Goal: Task Accomplishment & Management: Manage account settings

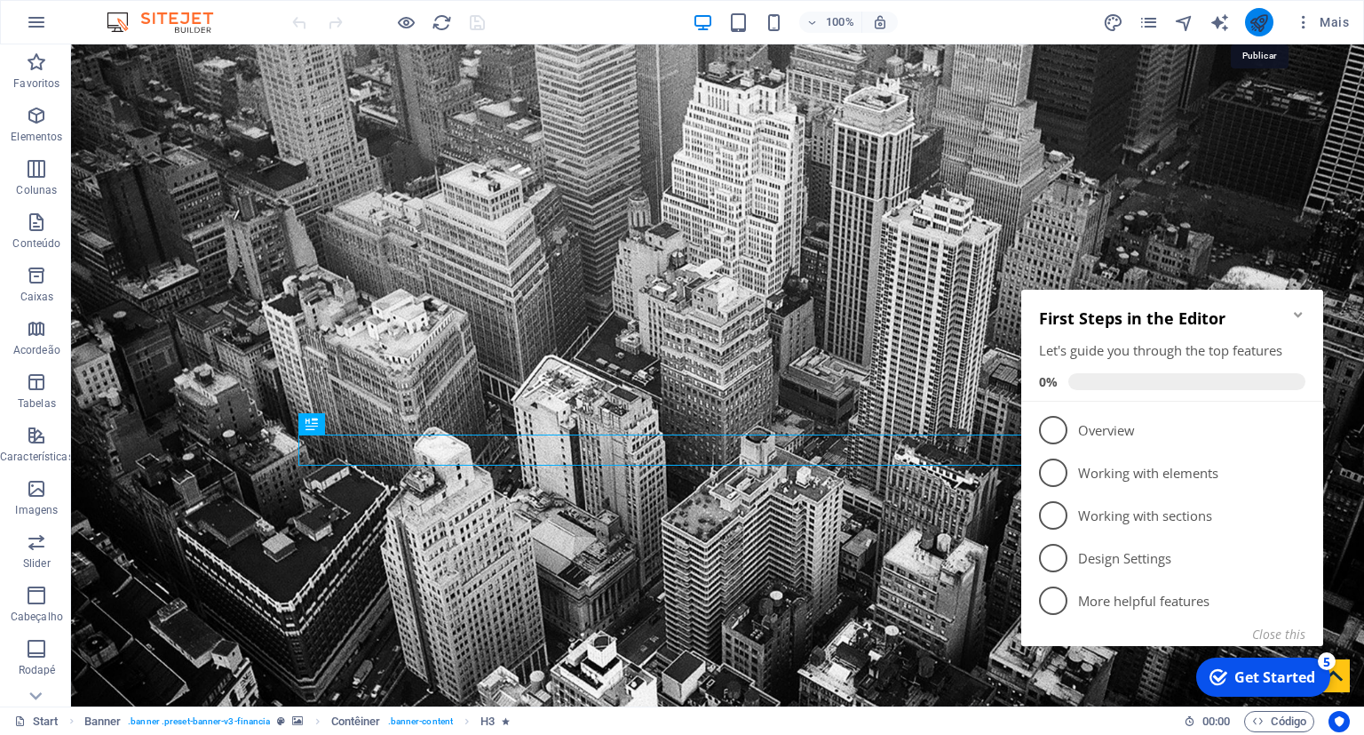
click at [1263, 30] on icon "publish" at bounding box center [1259, 22] width 20 height 20
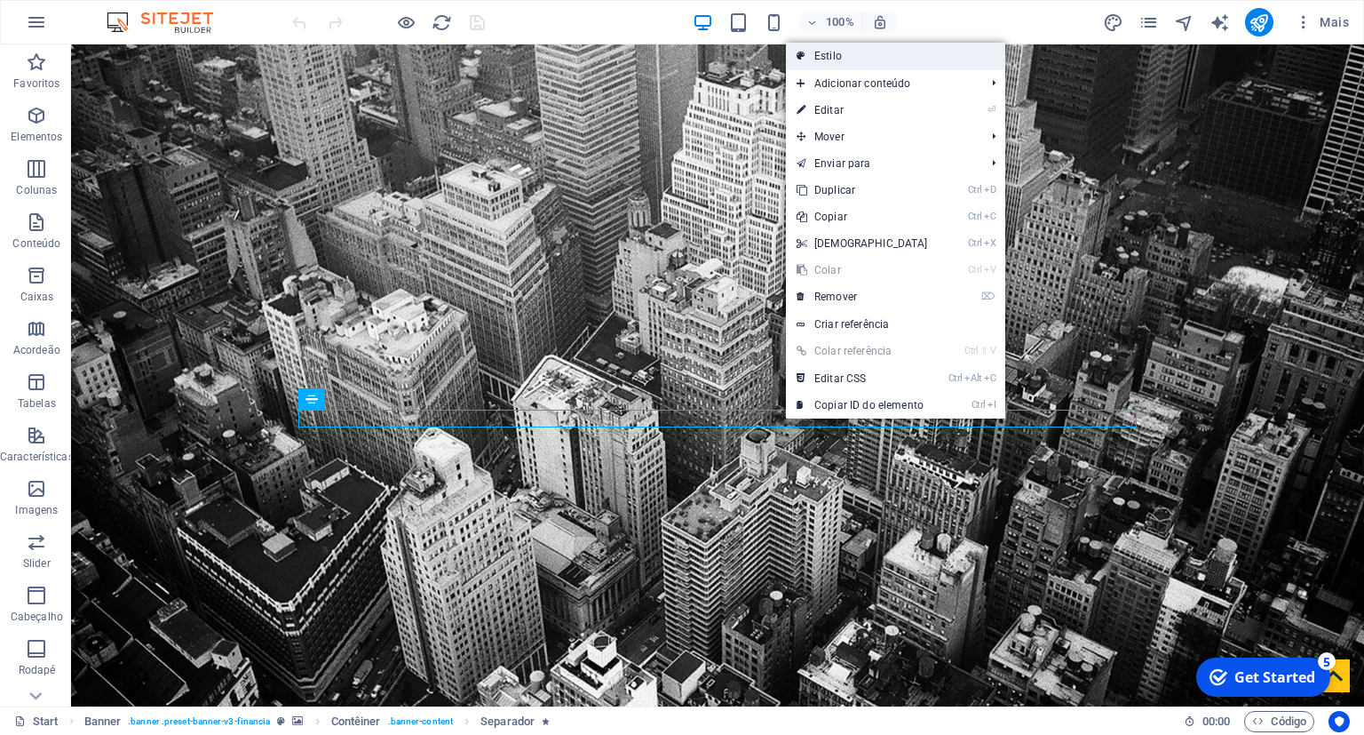
click at [880, 55] on link "Estilo" at bounding box center [895, 56] width 219 height 27
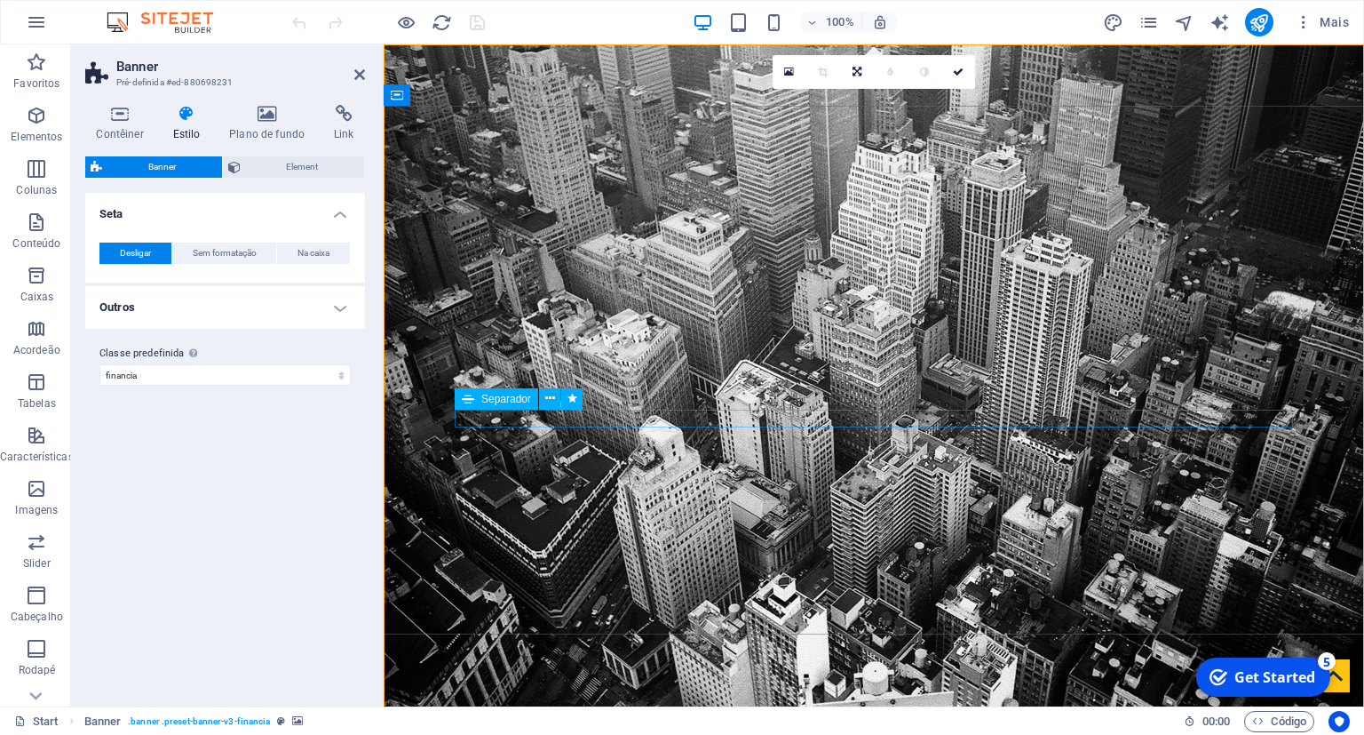
click at [551, 399] on icon at bounding box center [550, 398] width 10 height 19
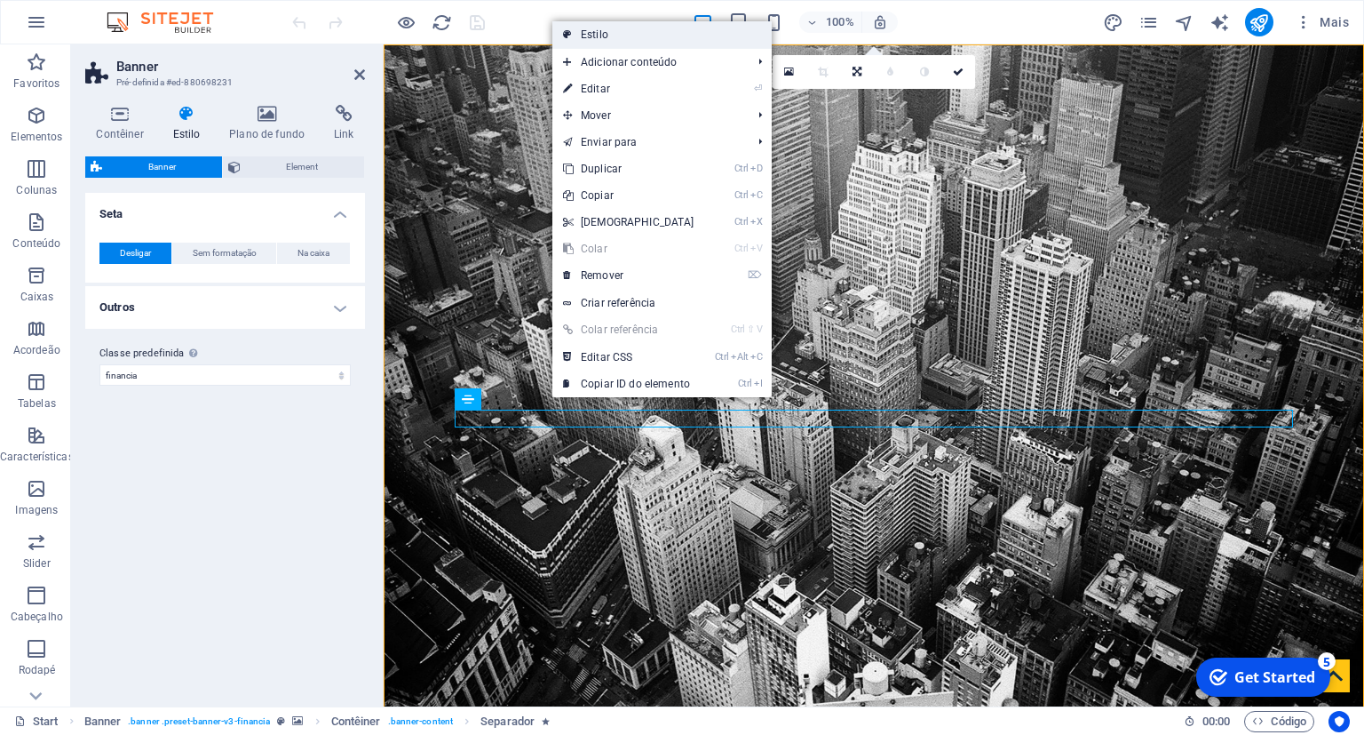
click at [618, 37] on link "Estilo" at bounding box center [662, 34] width 219 height 27
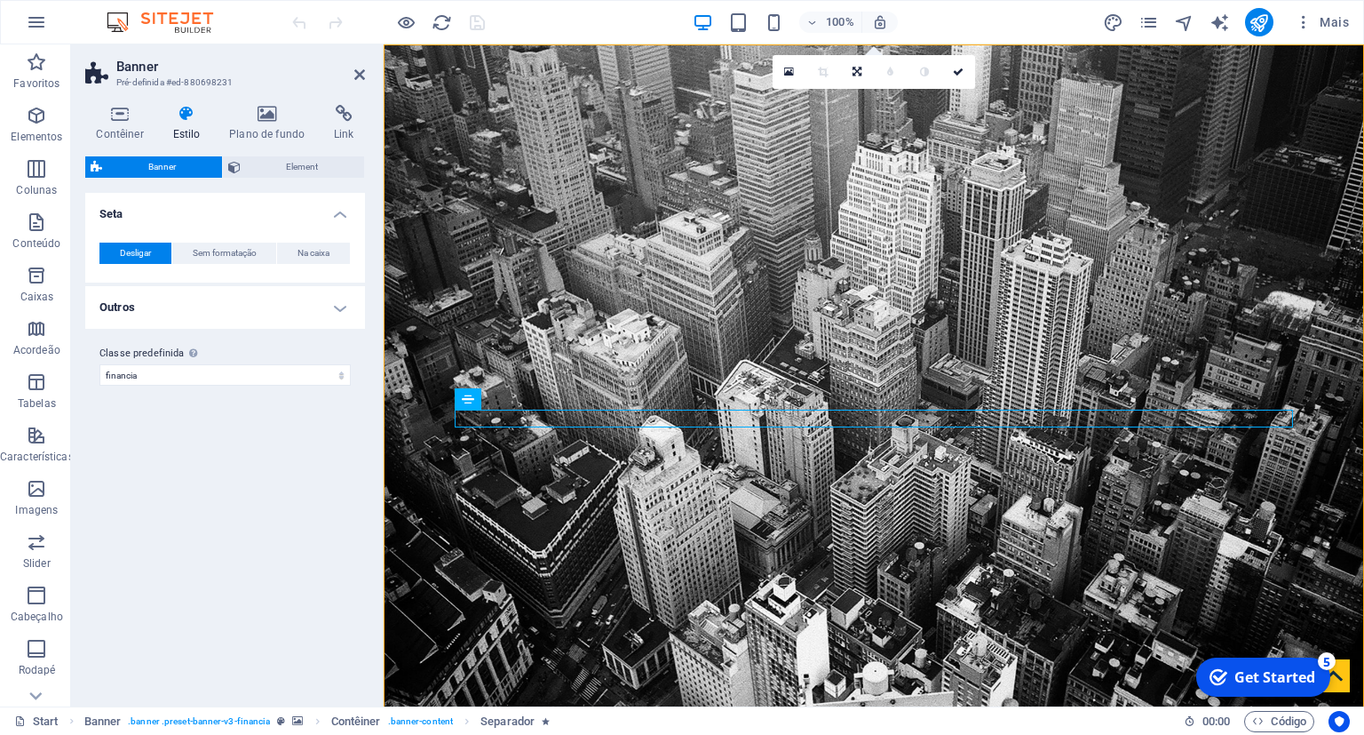
click at [190, 116] on icon at bounding box center [187, 114] width 50 height 18
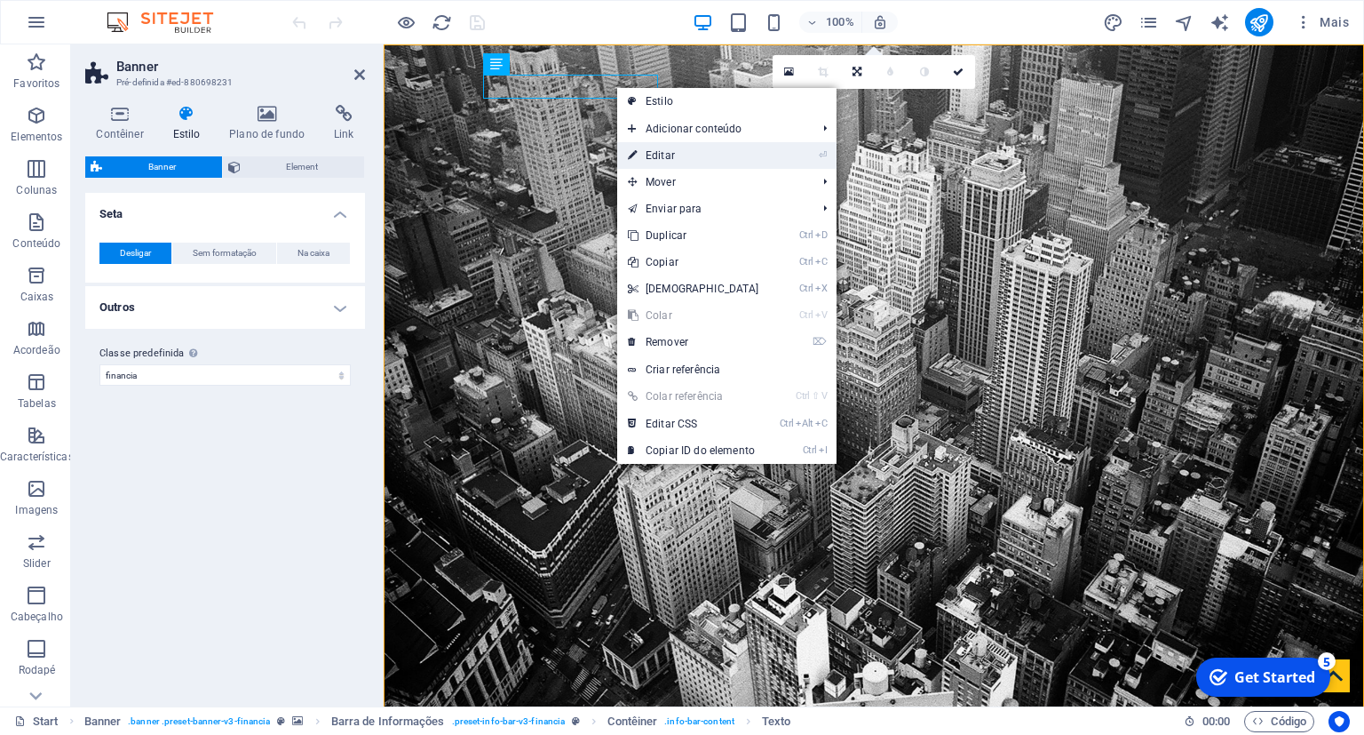
click at [651, 158] on link "⏎ Editar" at bounding box center [693, 155] width 153 height 27
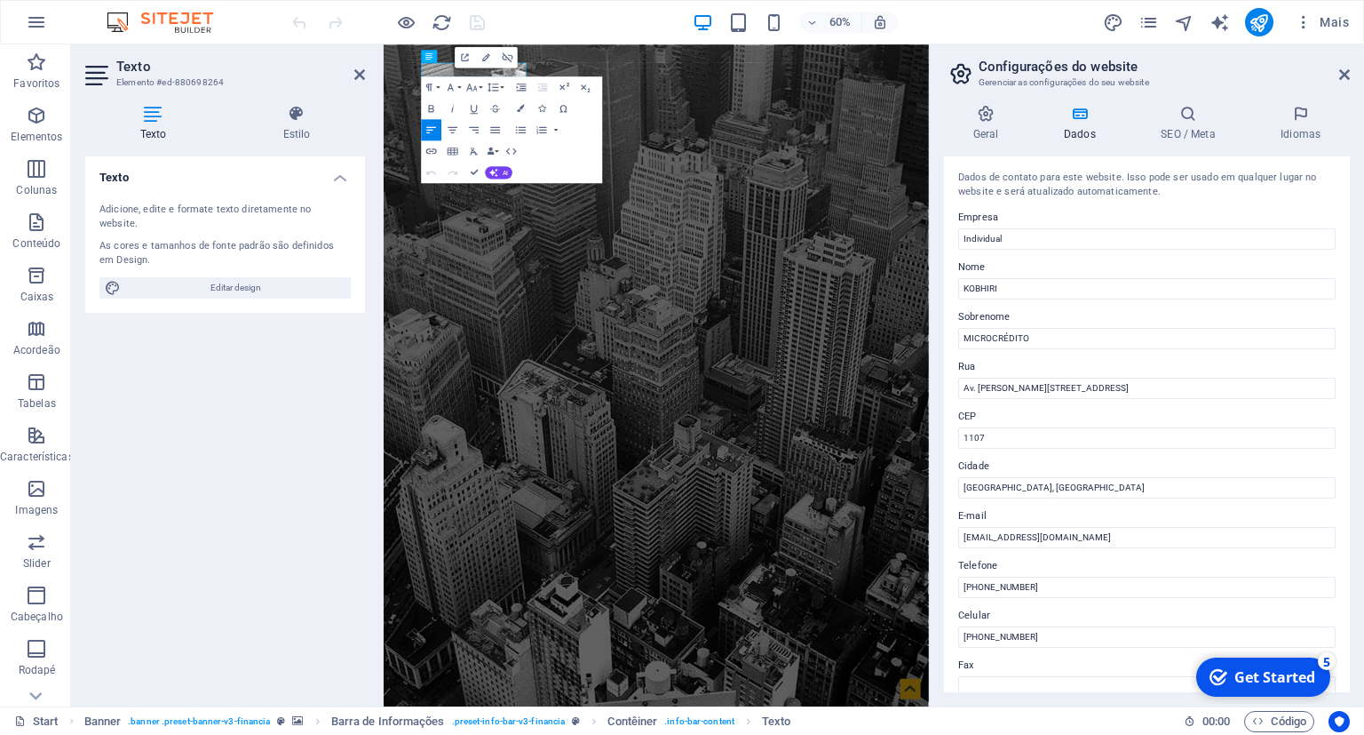
click at [532, 88] on div "Increase Indent Decrease Indent Superscript Subscript" at bounding box center [554, 86] width 84 height 21
click at [1075, 545] on input "[EMAIL_ADDRESS][DOMAIN_NAME]" at bounding box center [1147, 537] width 378 height 21
type input "G"
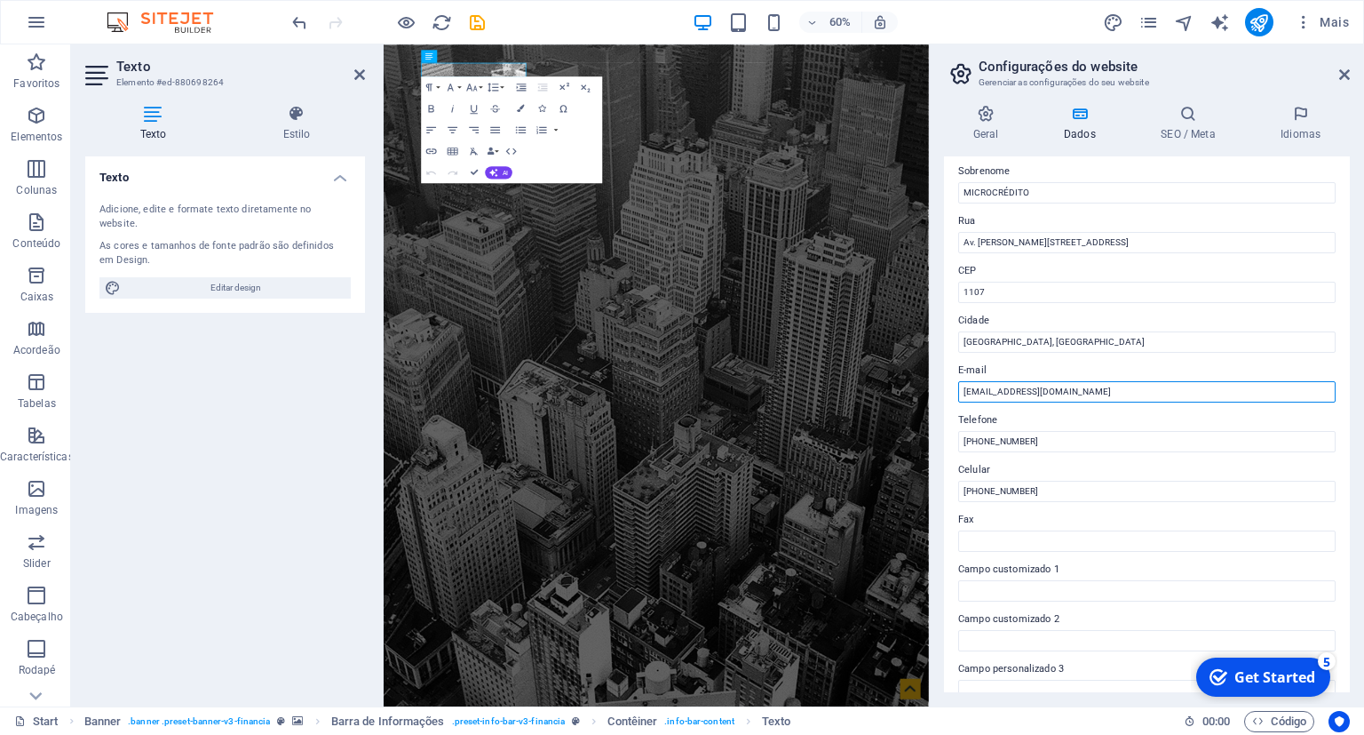
scroll to position [318, 0]
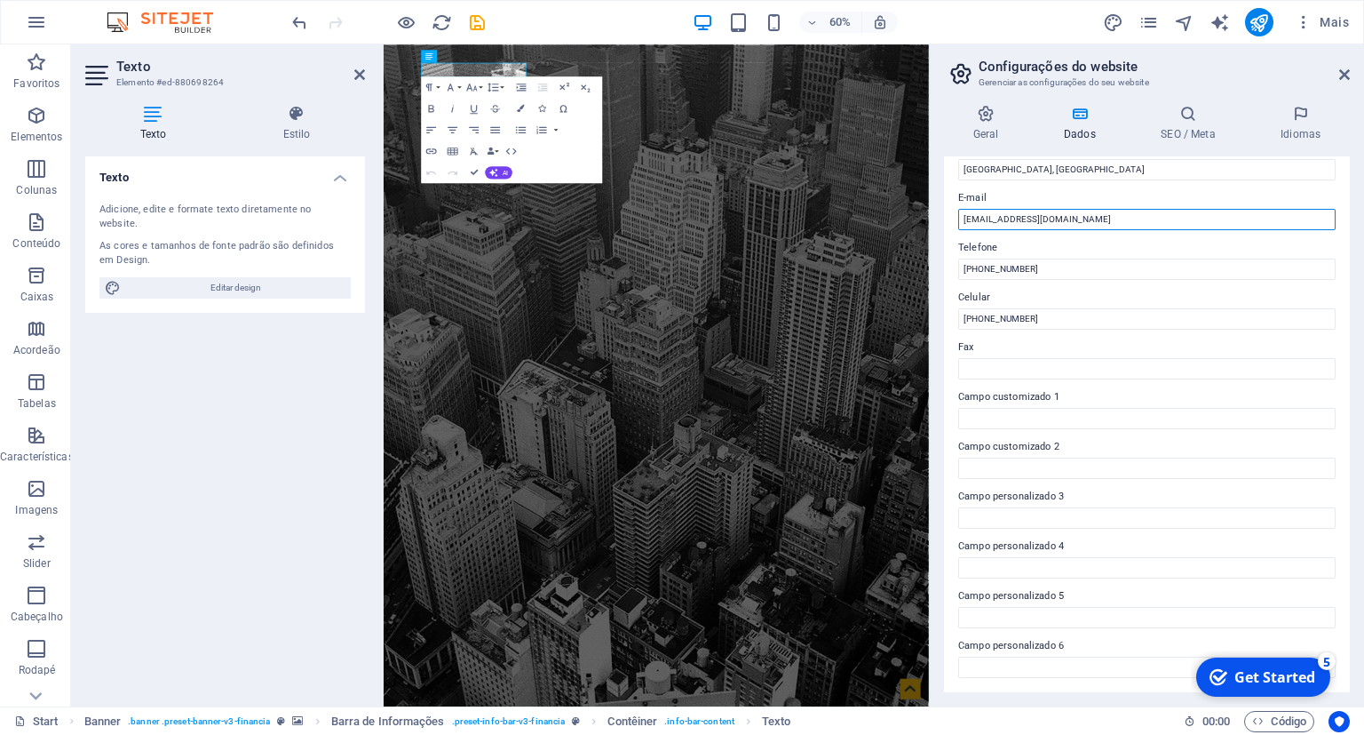
type input "[EMAIL_ADDRESS][DOMAIN_NAME]"
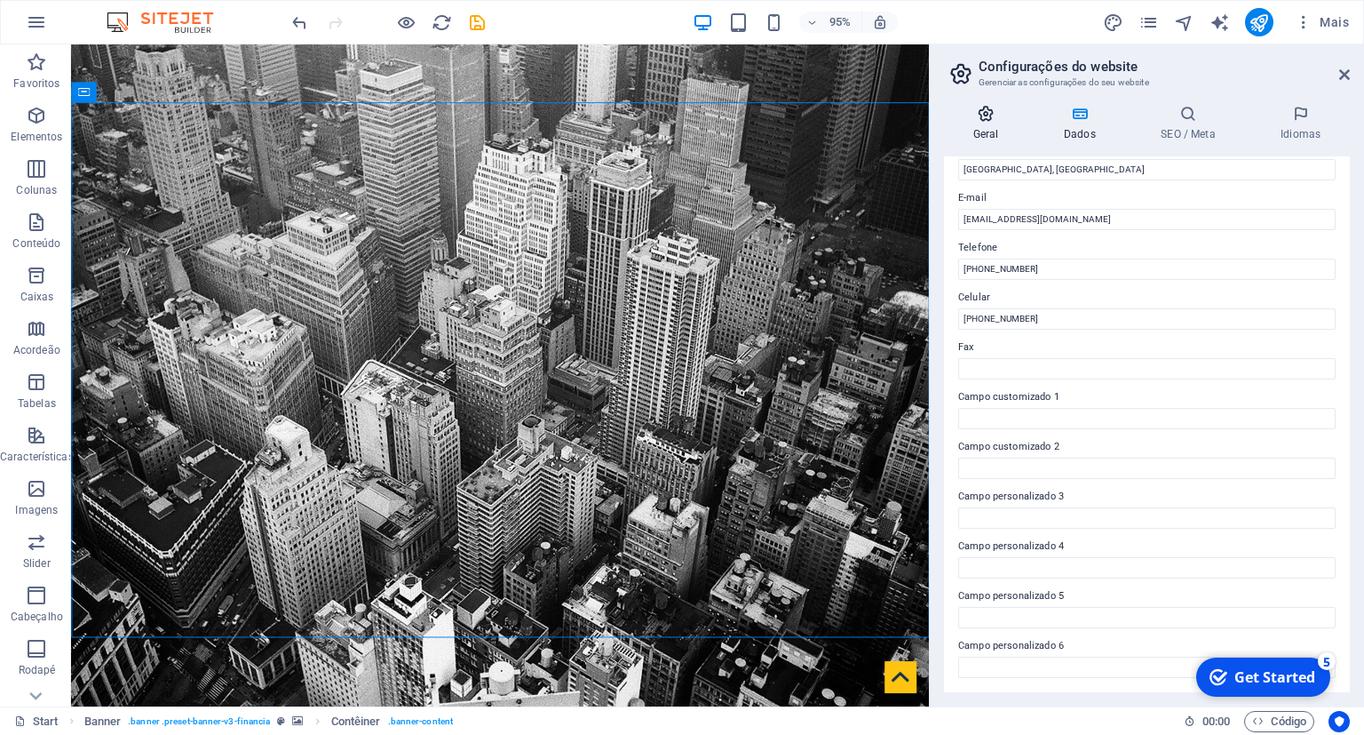
click at [987, 129] on h4 "Geral" at bounding box center [989, 123] width 91 height 37
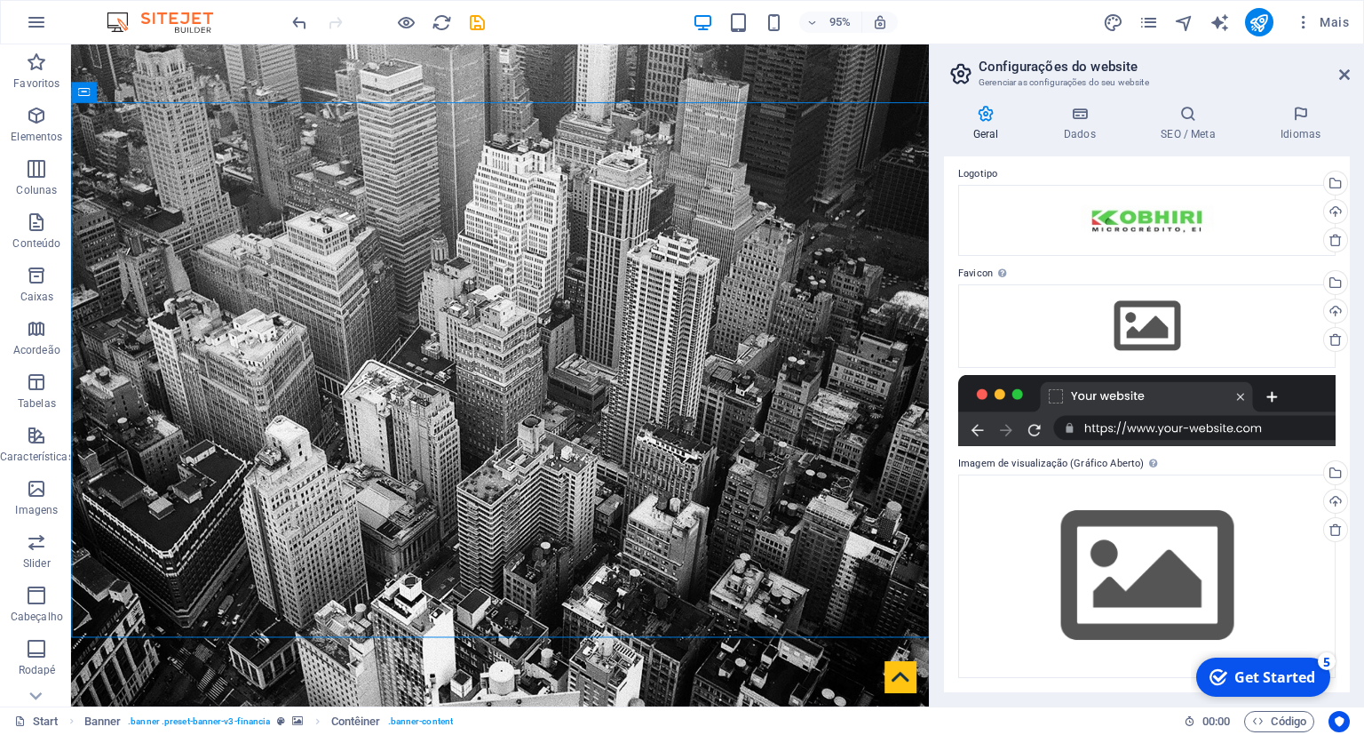
scroll to position [0, 0]
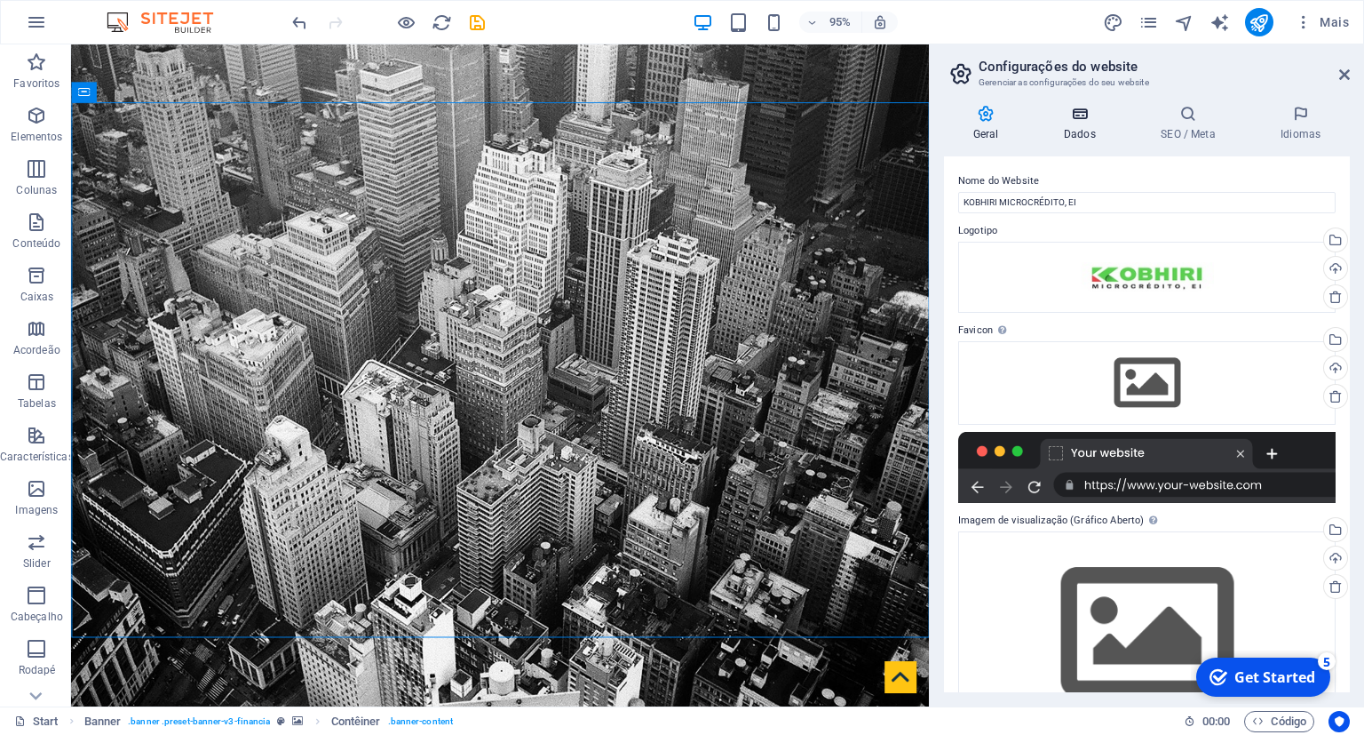
click at [1068, 109] on icon at bounding box center [1080, 114] width 90 height 18
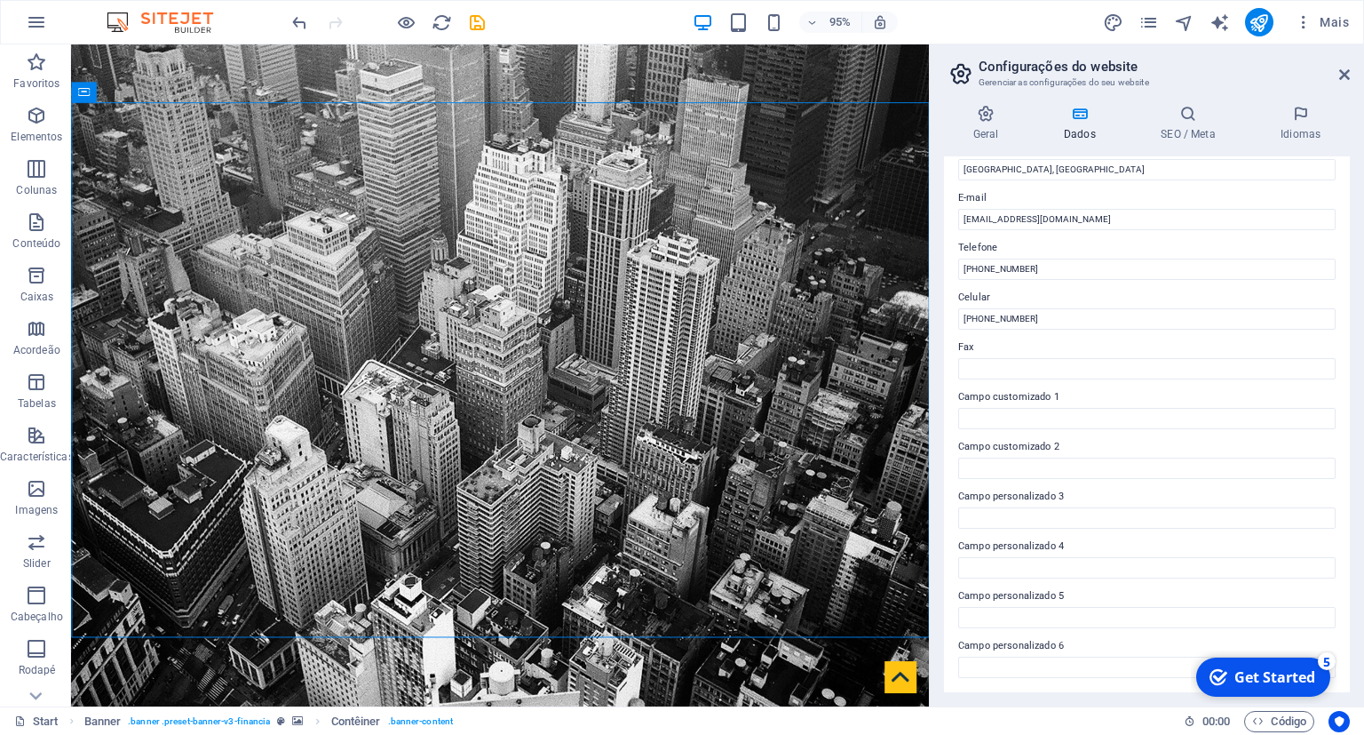
scroll to position [318, 0]
click at [1186, 115] on icon at bounding box center [1189, 114] width 113 height 18
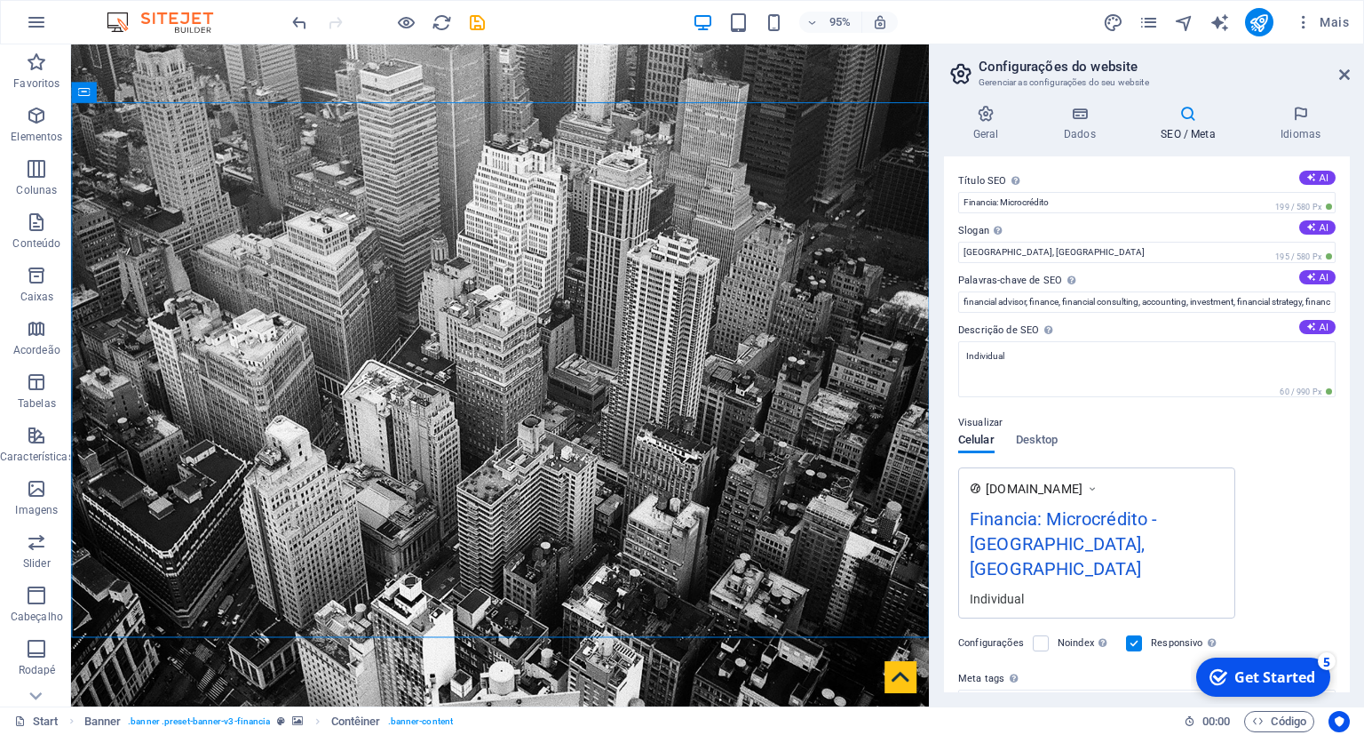
click at [1197, 112] on icon at bounding box center [1189, 114] width 113 height 18
click at [36, 65] on icon "button" at bounding box center [36, 62] width 21 height 21
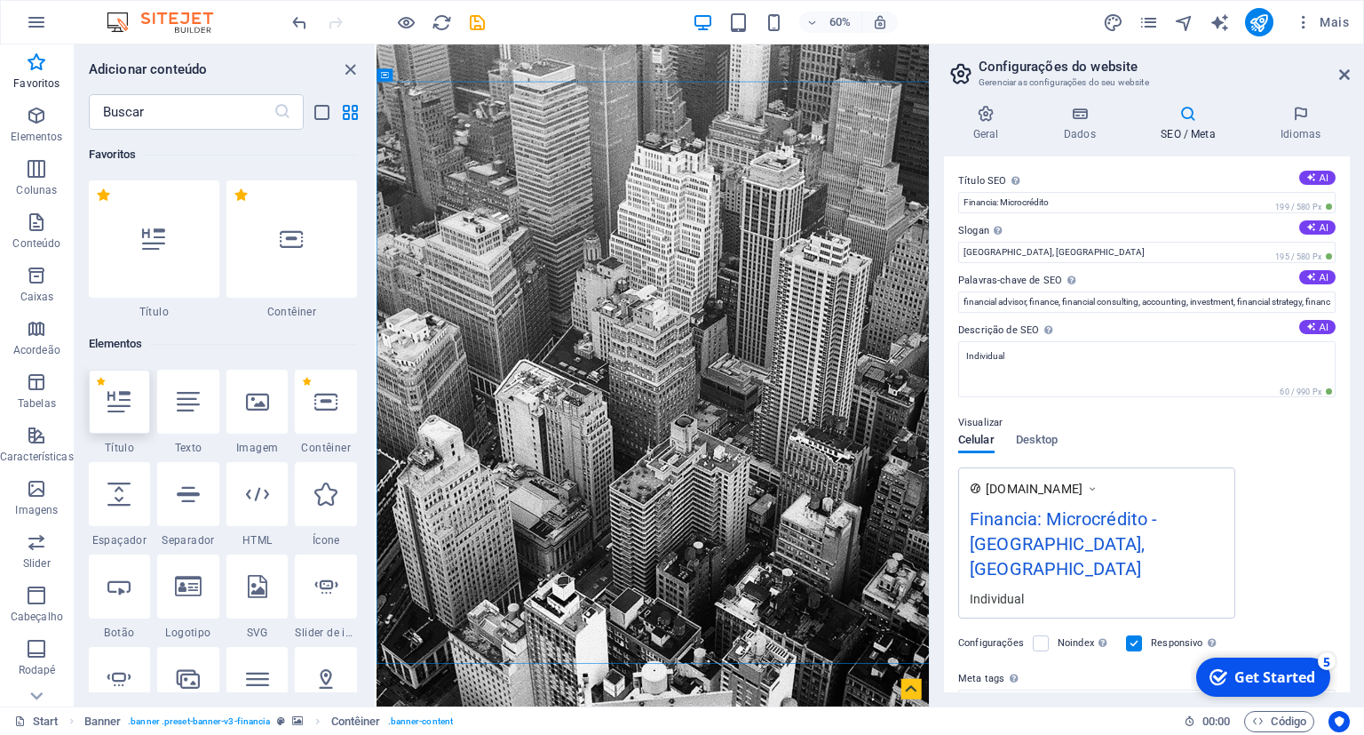
click at [123, 406] on icon at bounding box center [118, 401] width 23 height 23
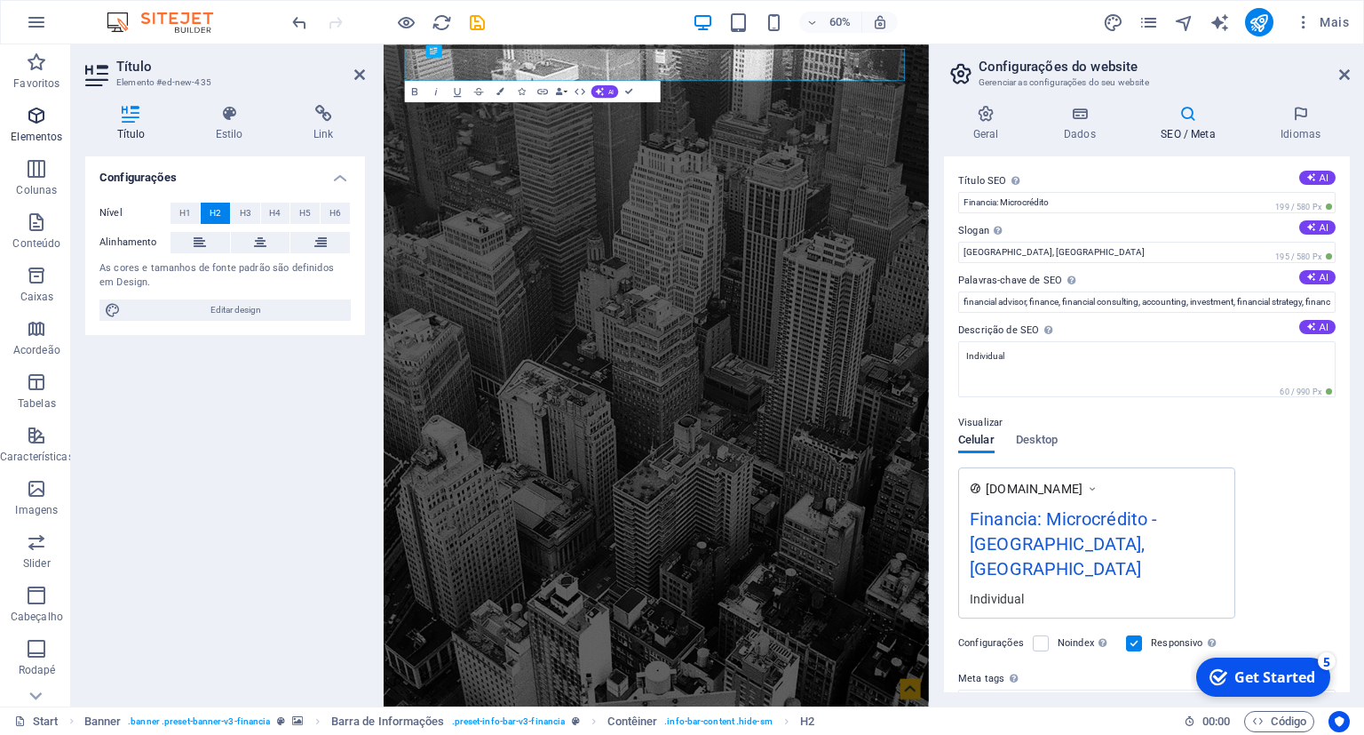
click at [28, 134] on p "Elementos" at bounding box center [37, 137] width 52 height 14
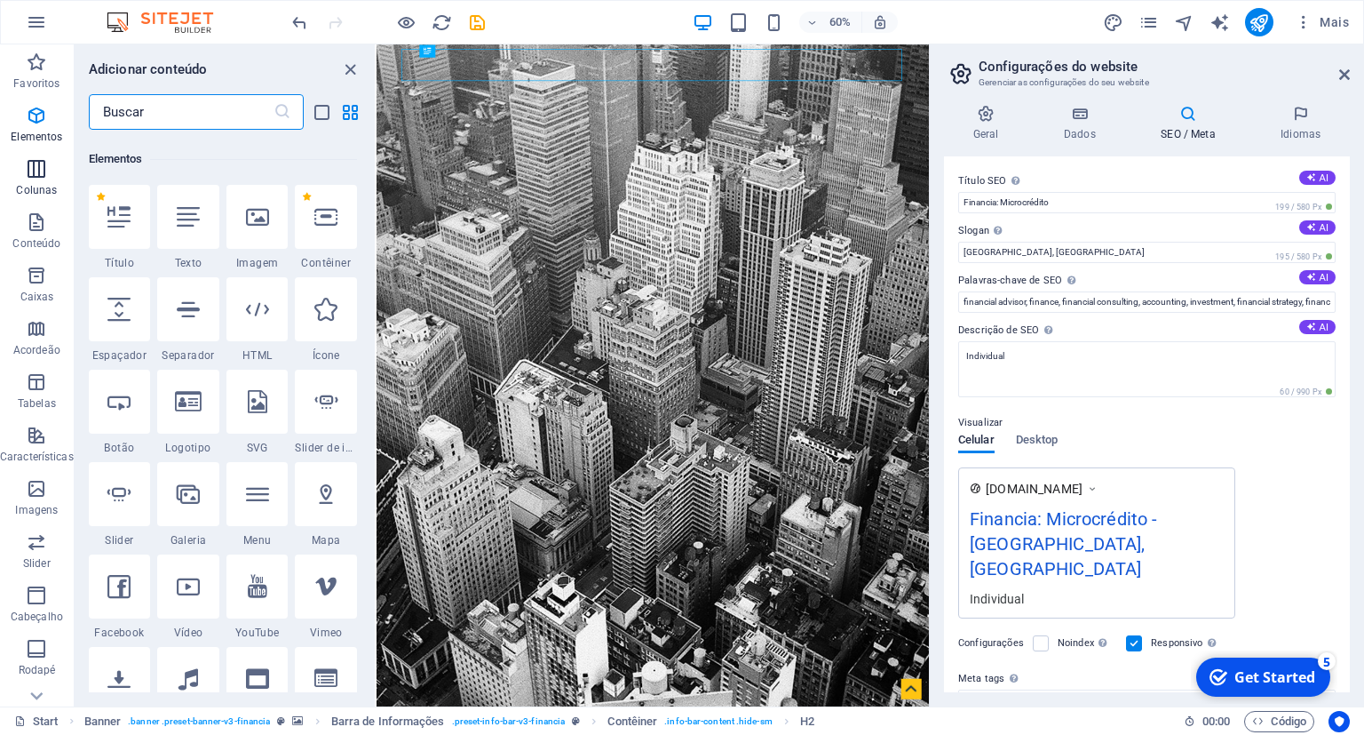
scroll to position [189, 0]
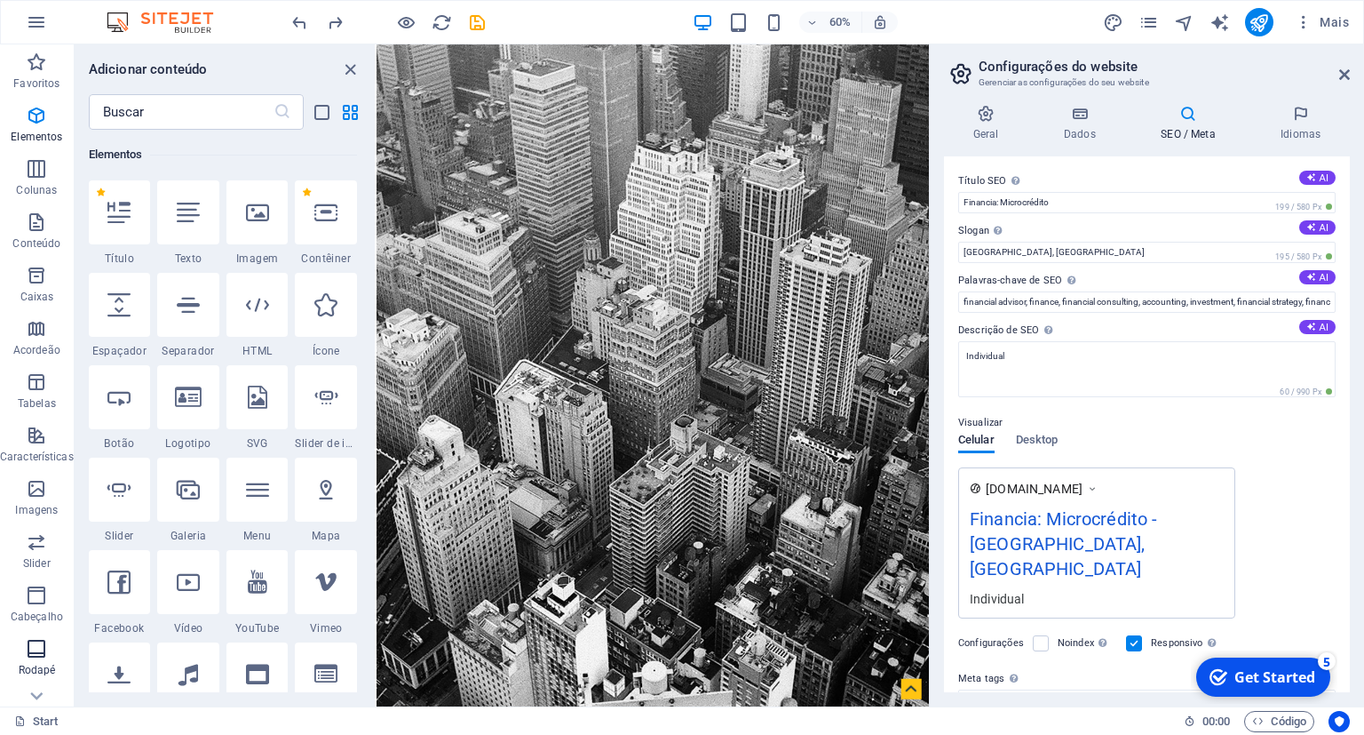
drag, startPoint x: 61, startPoint y: 345, endPoint x: 43, endPoint y: 668, distance: 323.9
click at [43, 668] on div "Favoritos Elementos Colunas Conteúdo Caixas Acordeão Tabelas Características Im…" at bounding box center [37, 443] width 74 height 799
click at [43, 668] on p "Rodapé" at bounding box center [37, 670] width 37 height 14
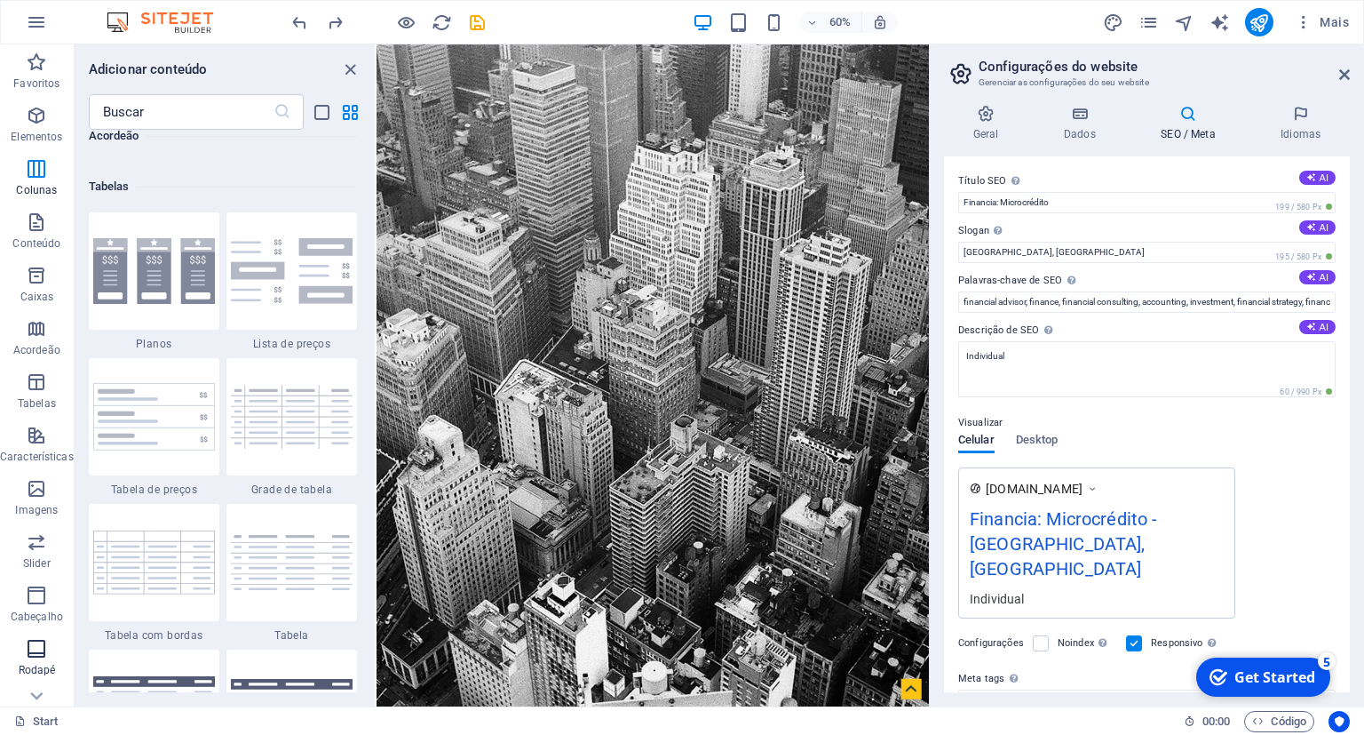
scroll to position [12054, 0]
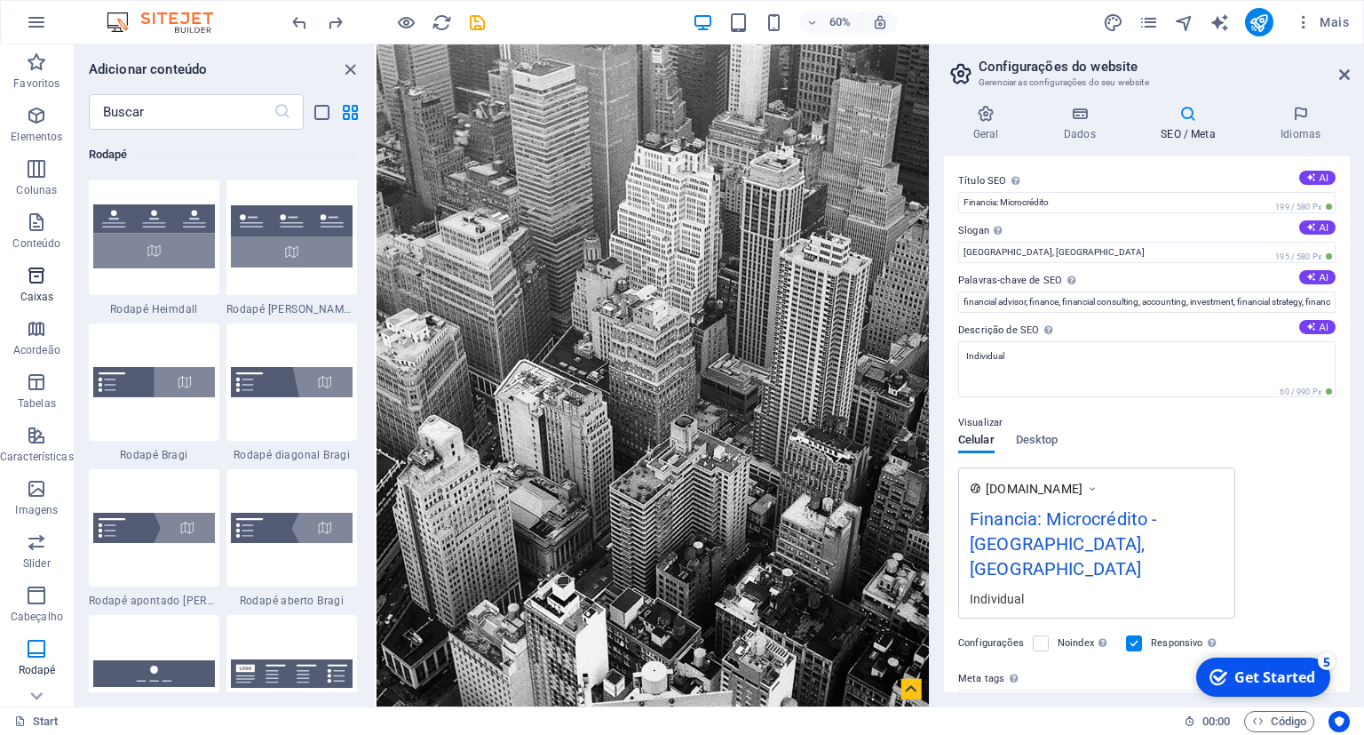
click at [39, 274] on icon "button" at bounding box center [36, 275] width 21 height 21
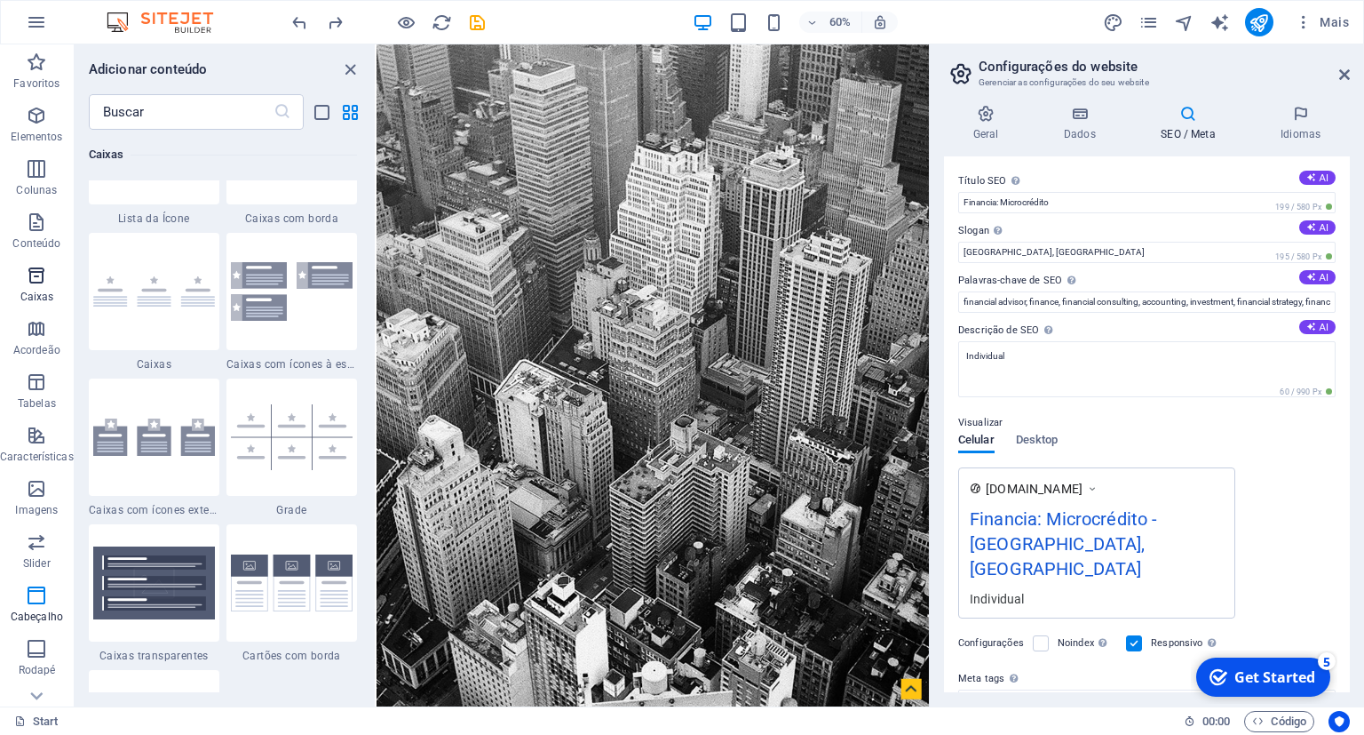
scroll to position [4993, 0]
click at [37, 359] on span "Acordeão" at bounding box center [37, 339] width 74 height 43
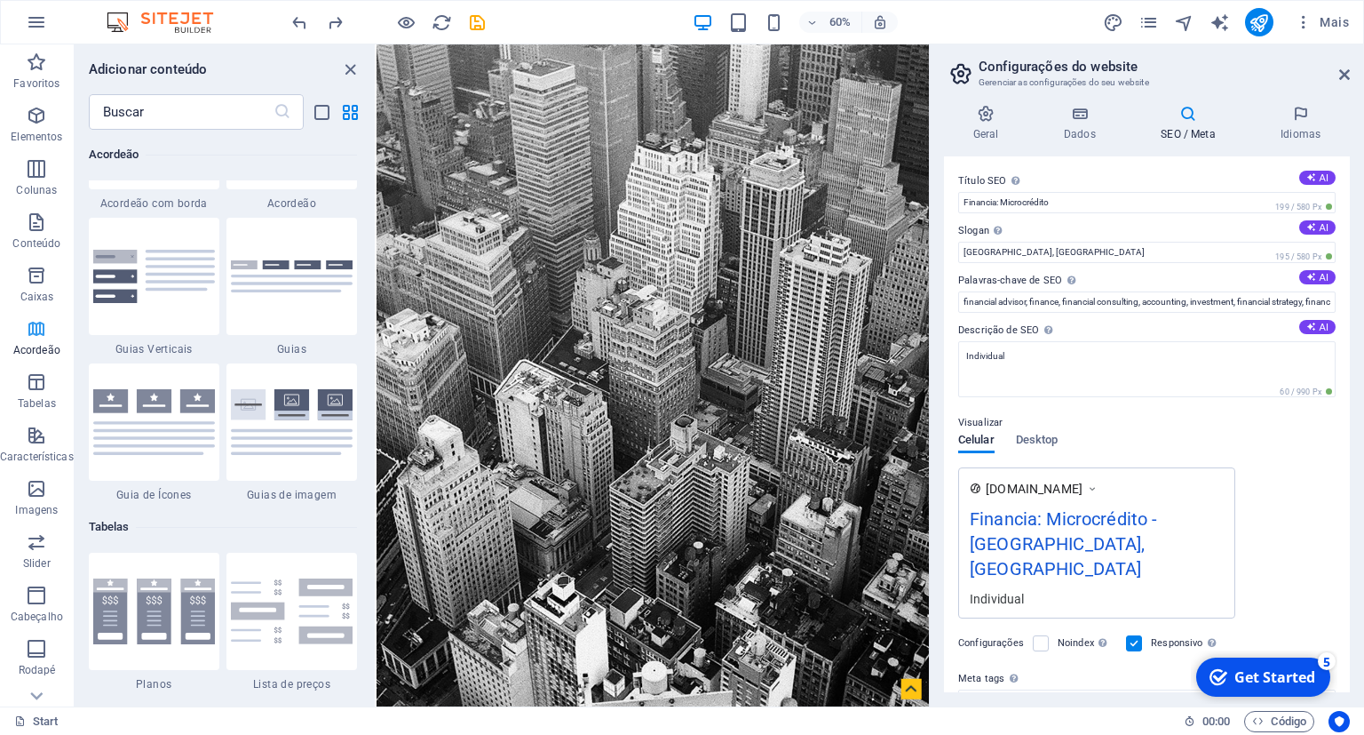
scroll to position [5780, 0]
click at [41, 421] on button "Características" at bounding box center [37, 443] width 74 height 53
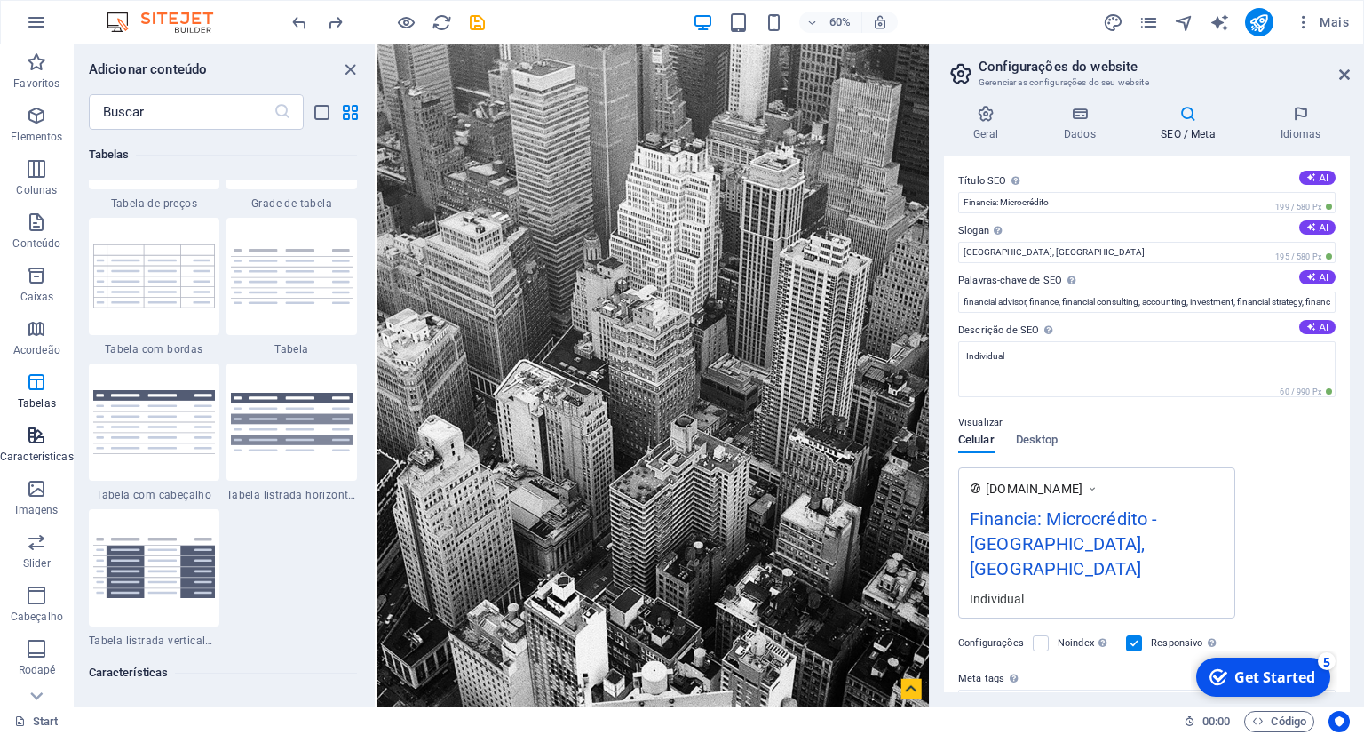
scroll to position [7032, 0]
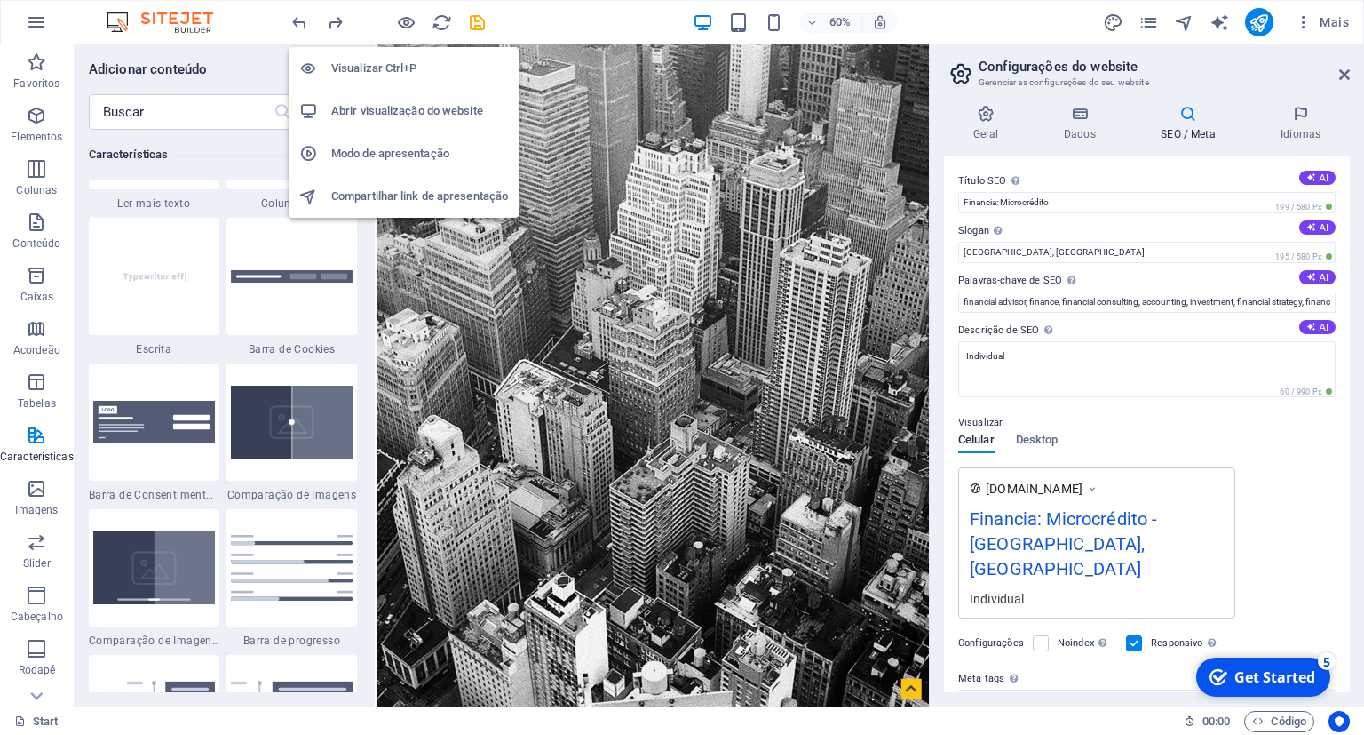
click at [403, 75] on h6 "Visualizar Ctrl+P" at bounding box center [419, 68] width 177 height 21
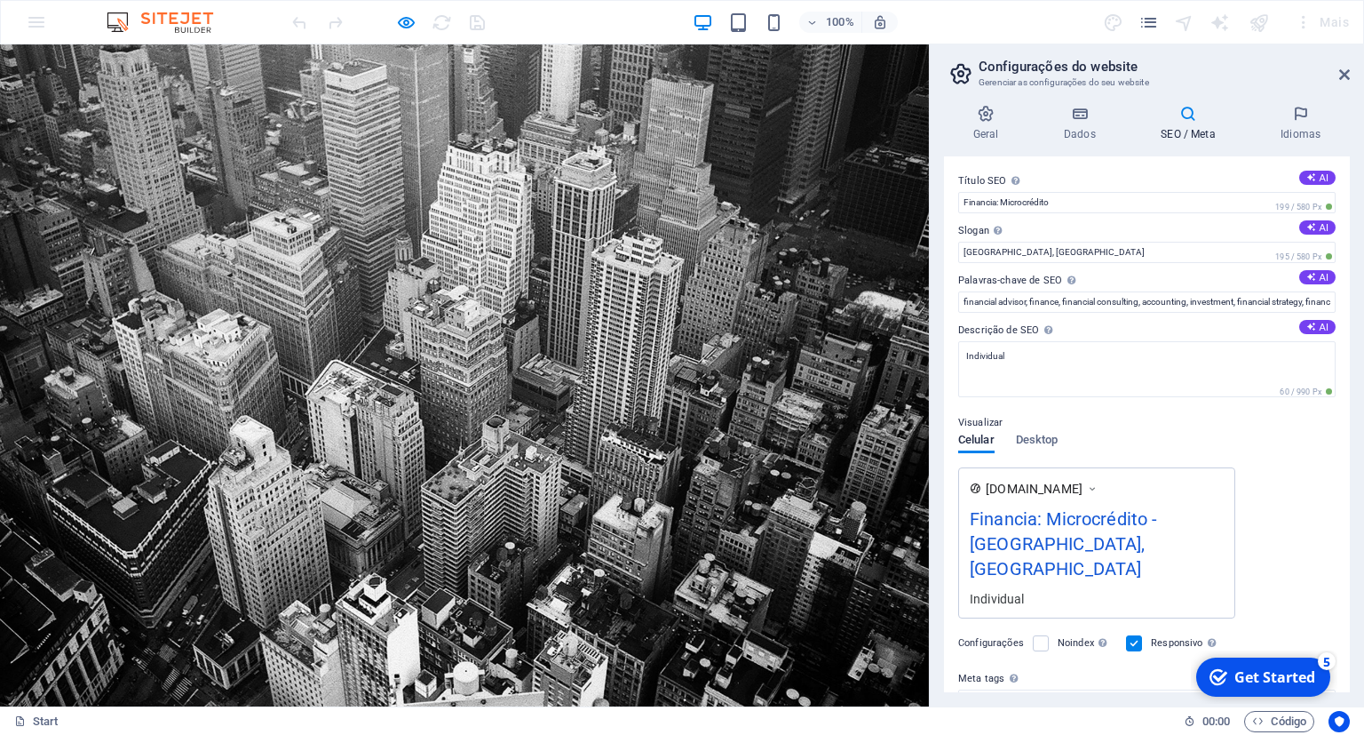
click at [1303, 117] on icon at bounding box center [1301, 114] width 99 height 18
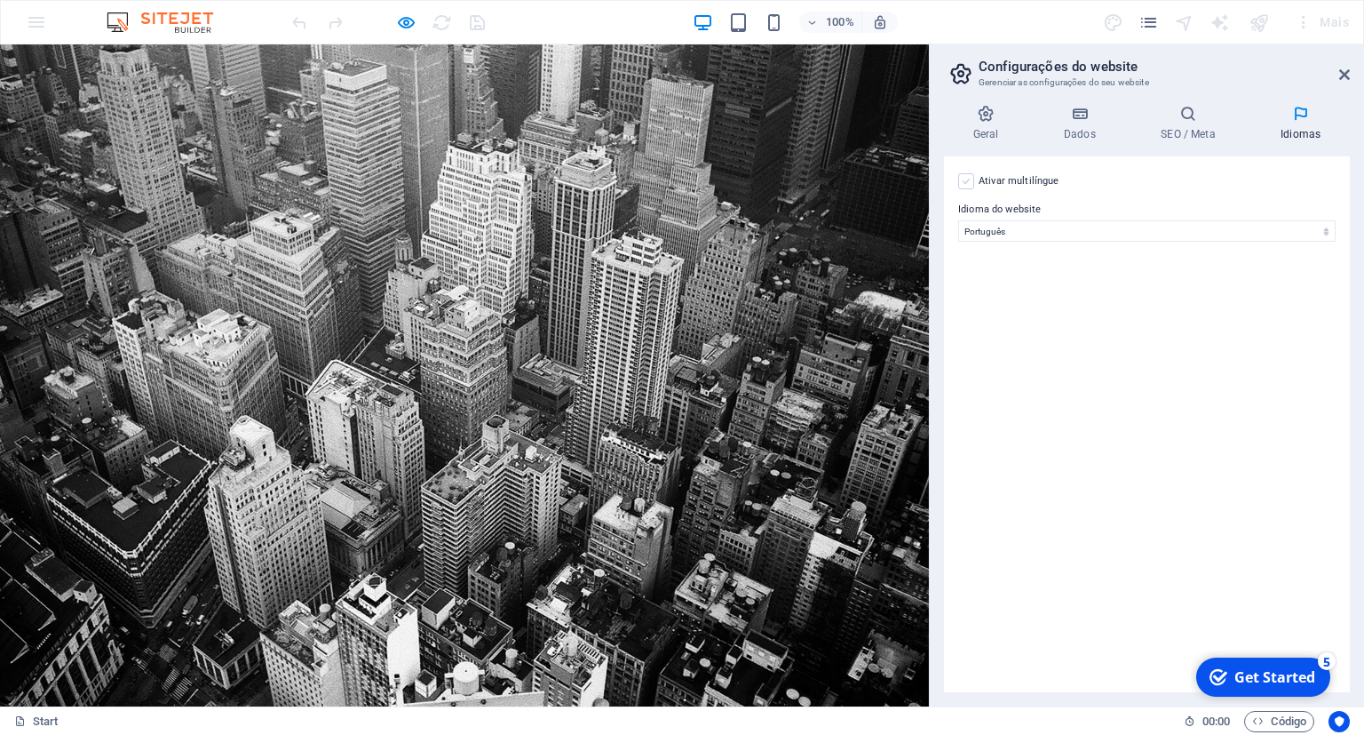
click at [969, 179] on label at bounding box center [966, 181] width 16 height 16
click at [0, 0] on input "Ativar multilíngue Para desativar o multilíngue, exclua todos os idiomas até qu…" at bounding box center [0, 0] width 0 height 0
select select
click at [1077, 118] on icon at bounding box center [1080, 114] width 90 height 18
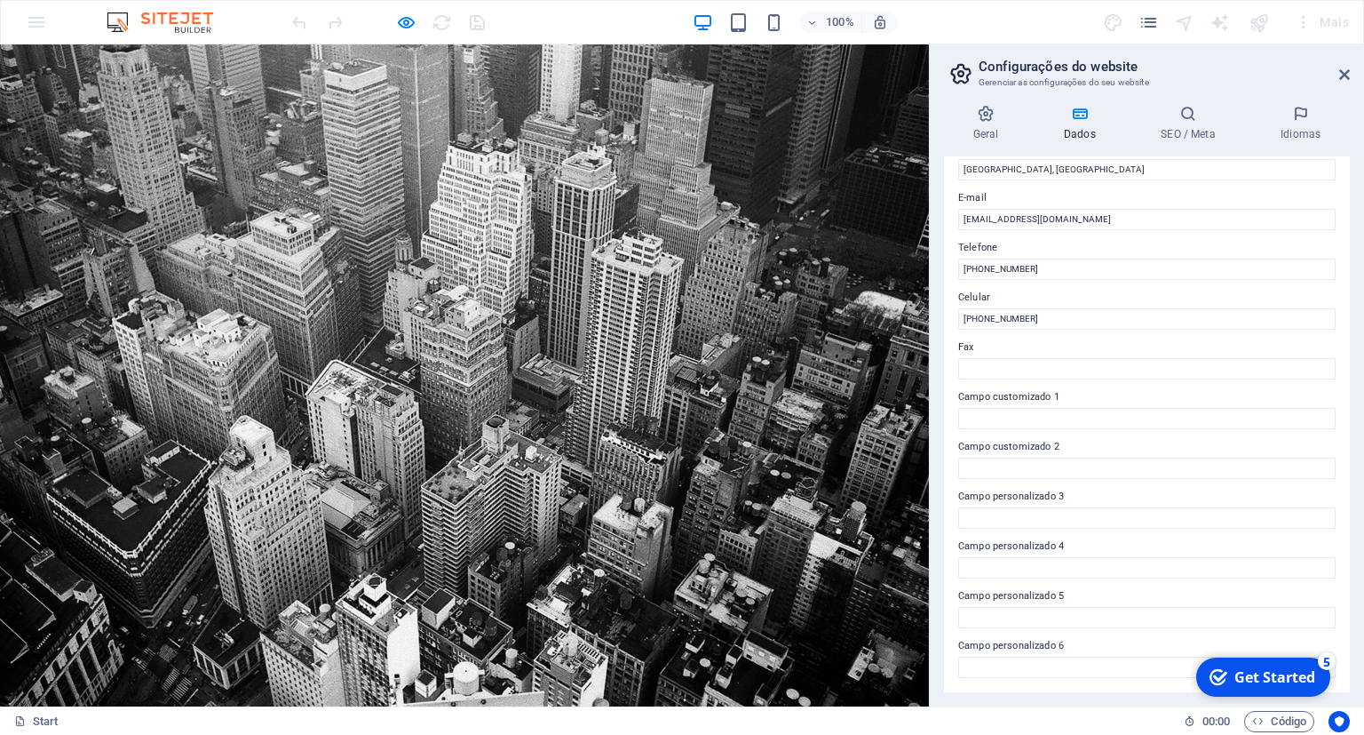
scroll to position [318, 0]
click at [989, 123] on h4 "Geral" at bounding box center [989, 123] width 91 height 37
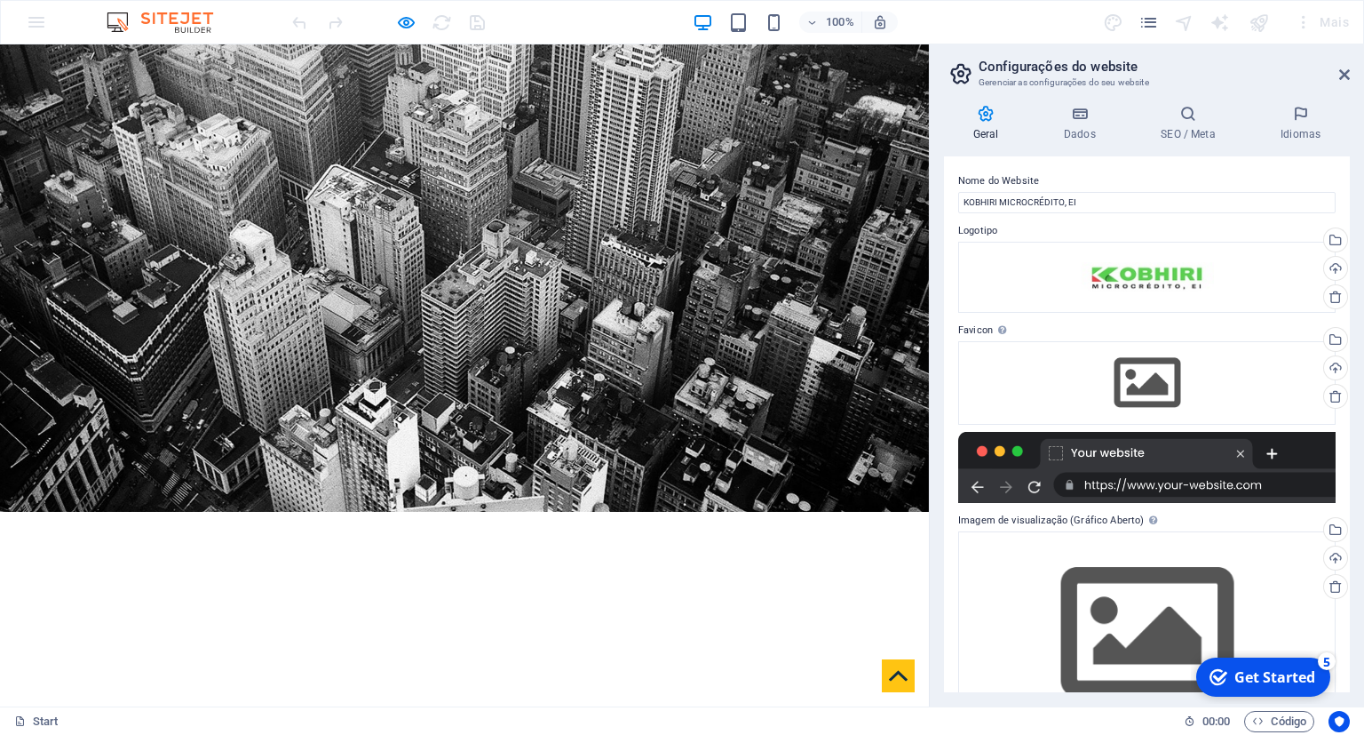
scroll to position [0, 0]
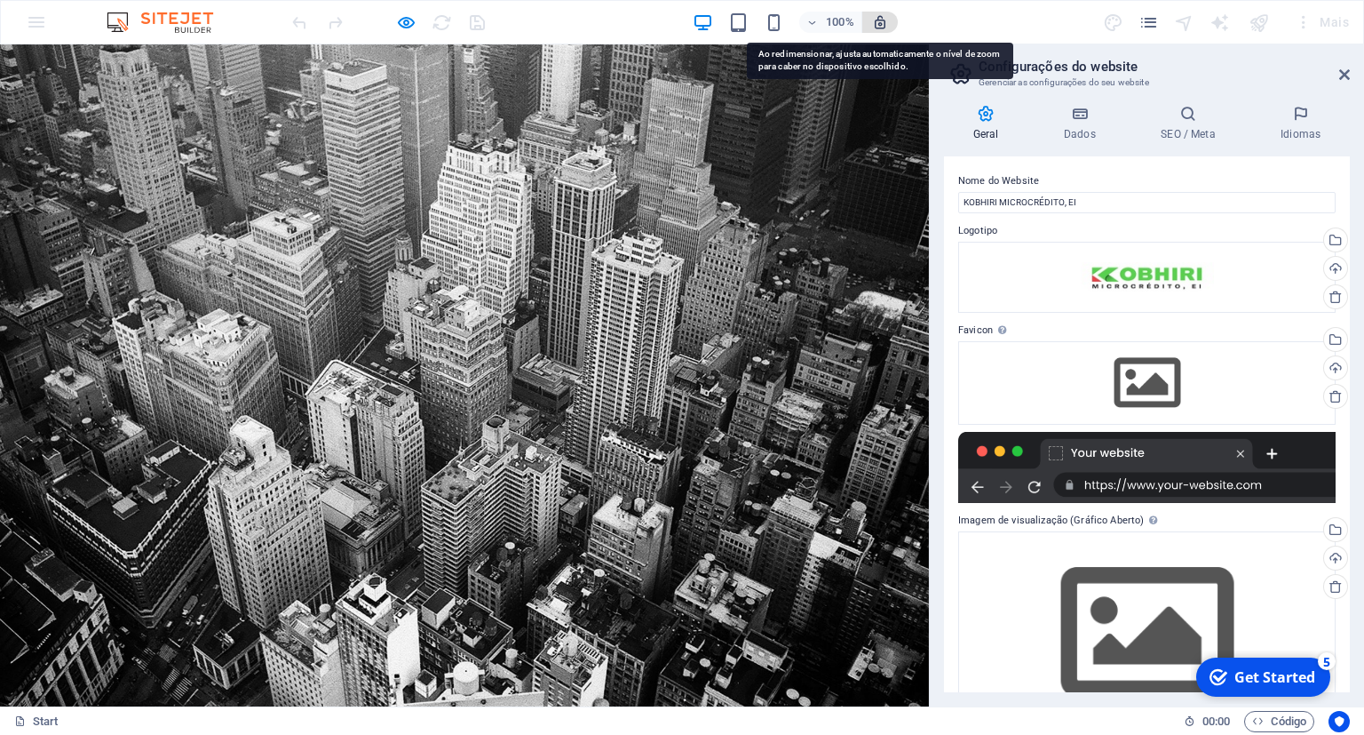
click at [884, 20] on icon "button" at bounding box center [880, 22] width 16 height 16
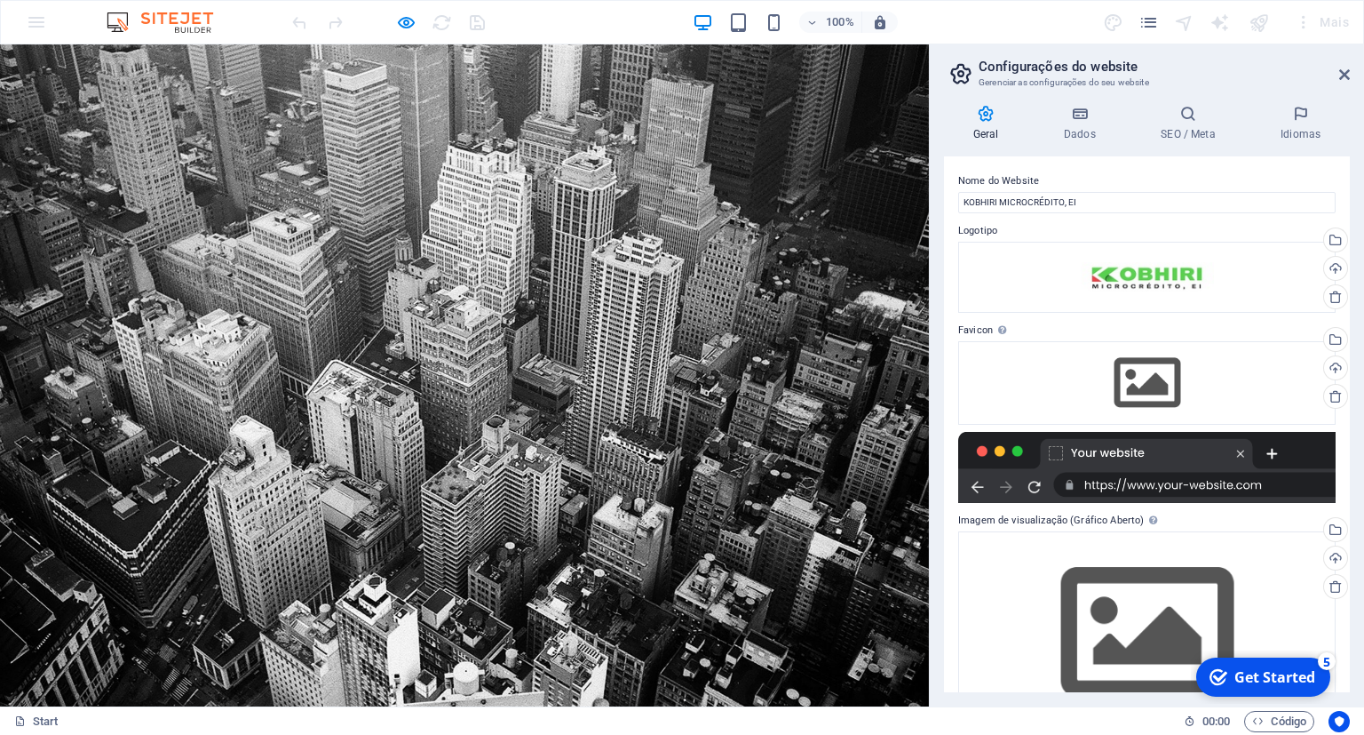
click at [1094, 73] on h2 "Configurações do website" at bounding box center [1164, 67] width 371 height 16
click at [1152, 20] on icon "pages" at bounding box center [1149, 22] width 20 height 20
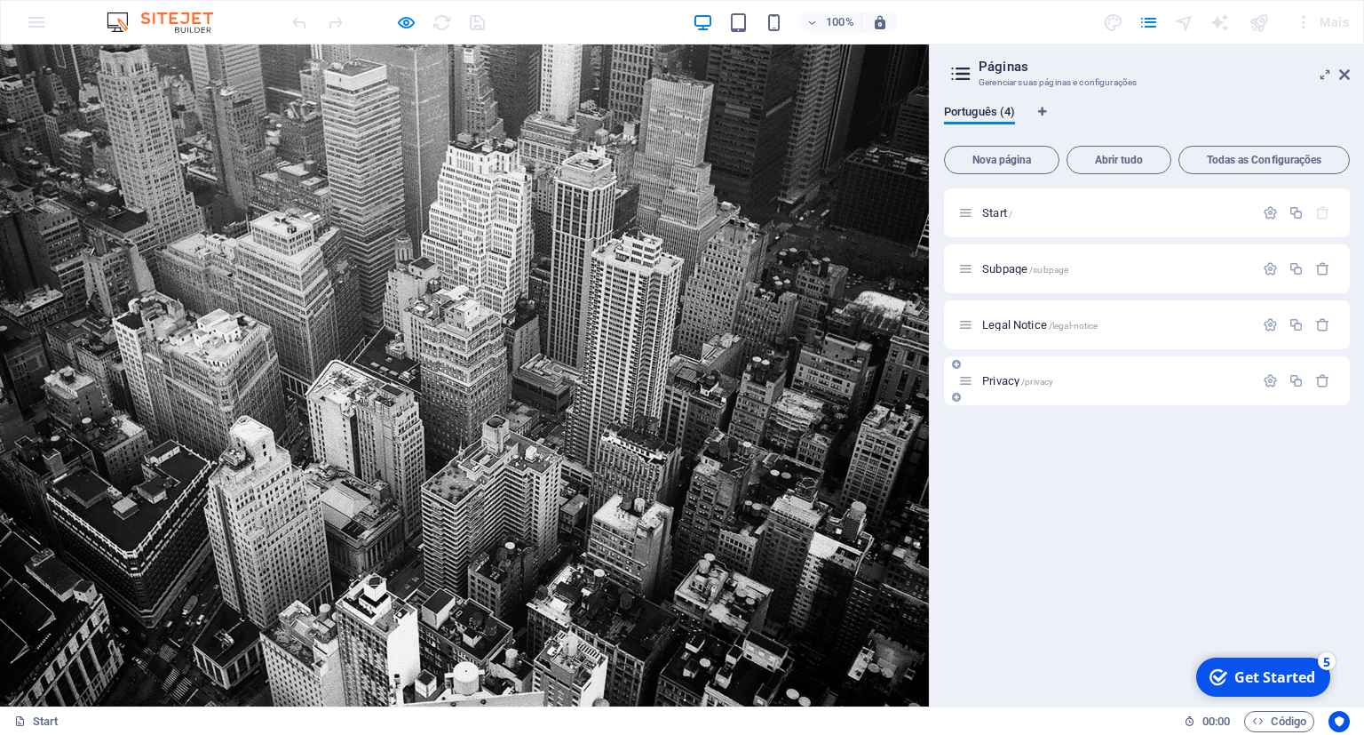
click at [964, 376] on icon at bounding box center [965, 380] width 15 height 15
click at [964, 326] on icon at bounding box center [965, 324] width 15 height 15
click at [967, 274] on icon at bounding box center [965, 268] width 15 height 15
click at [964, 215] on icon at bounding box center [965, 212] width 15 height 15
click at [194, 22] on img at bounding box center [168, 22] width 133 height 21
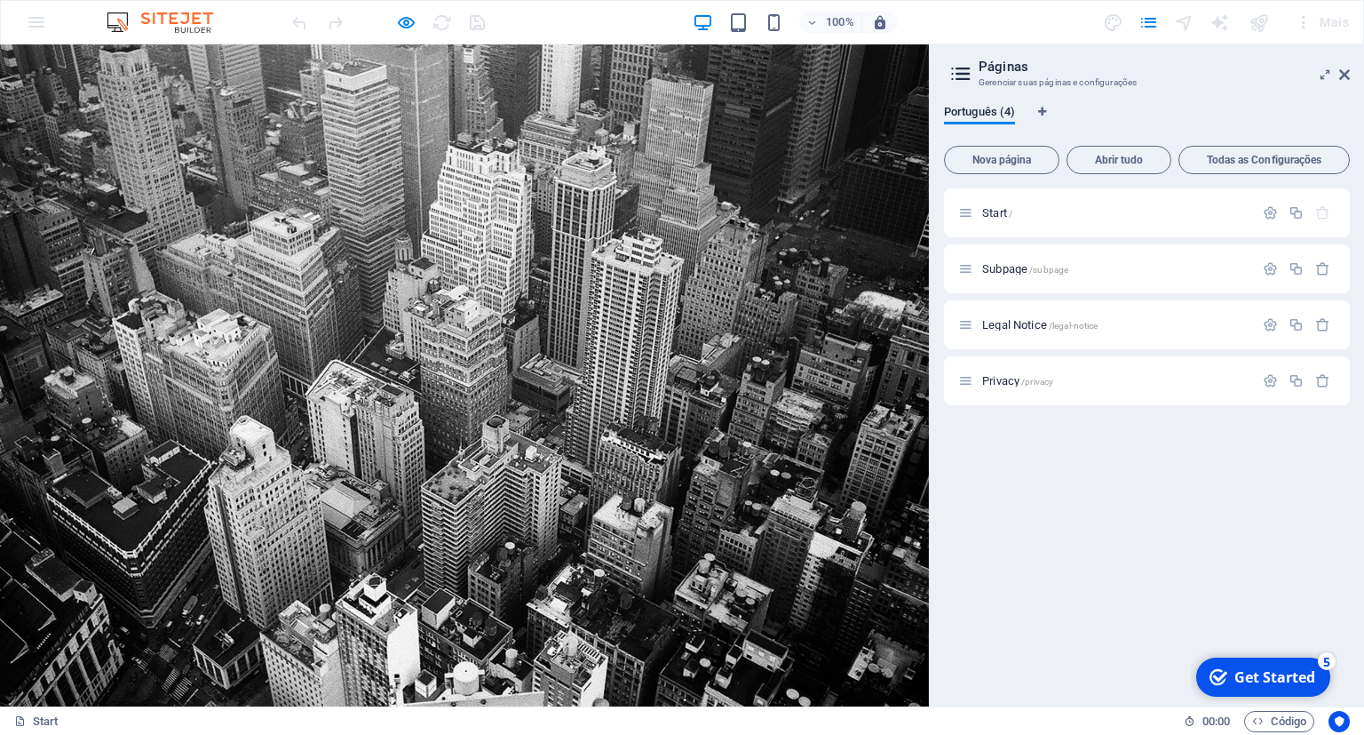
click at [194, 22] on img at bounding box center [168, 22] width 133 height 21
click at [1290, 720] on span "Código" at bounding box center [1279, 721] width 54 height 21
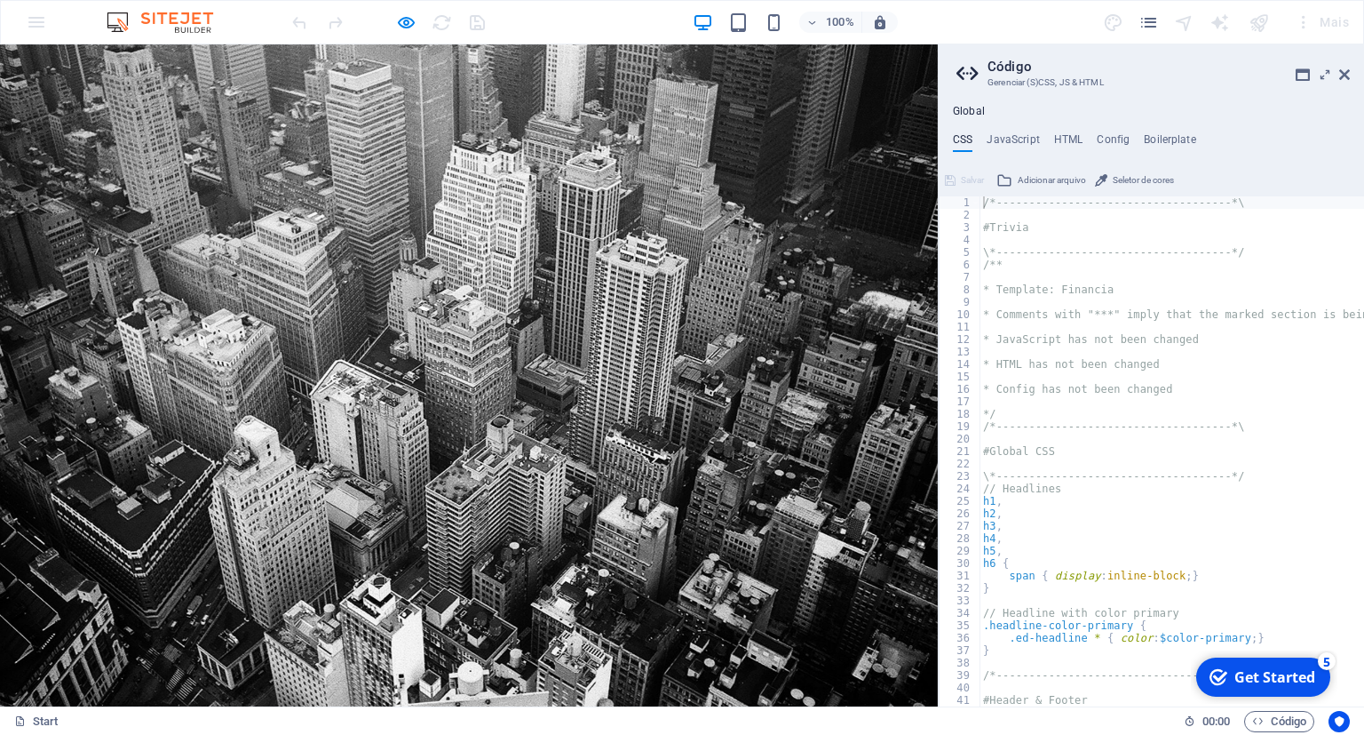
click at [1066, 139] on h4 "HTML" at bounding box center [1068, 143] width 29 height 20
type textarea "<a href="#main-content" class="wv-link-content button">Skip to main content</a>"
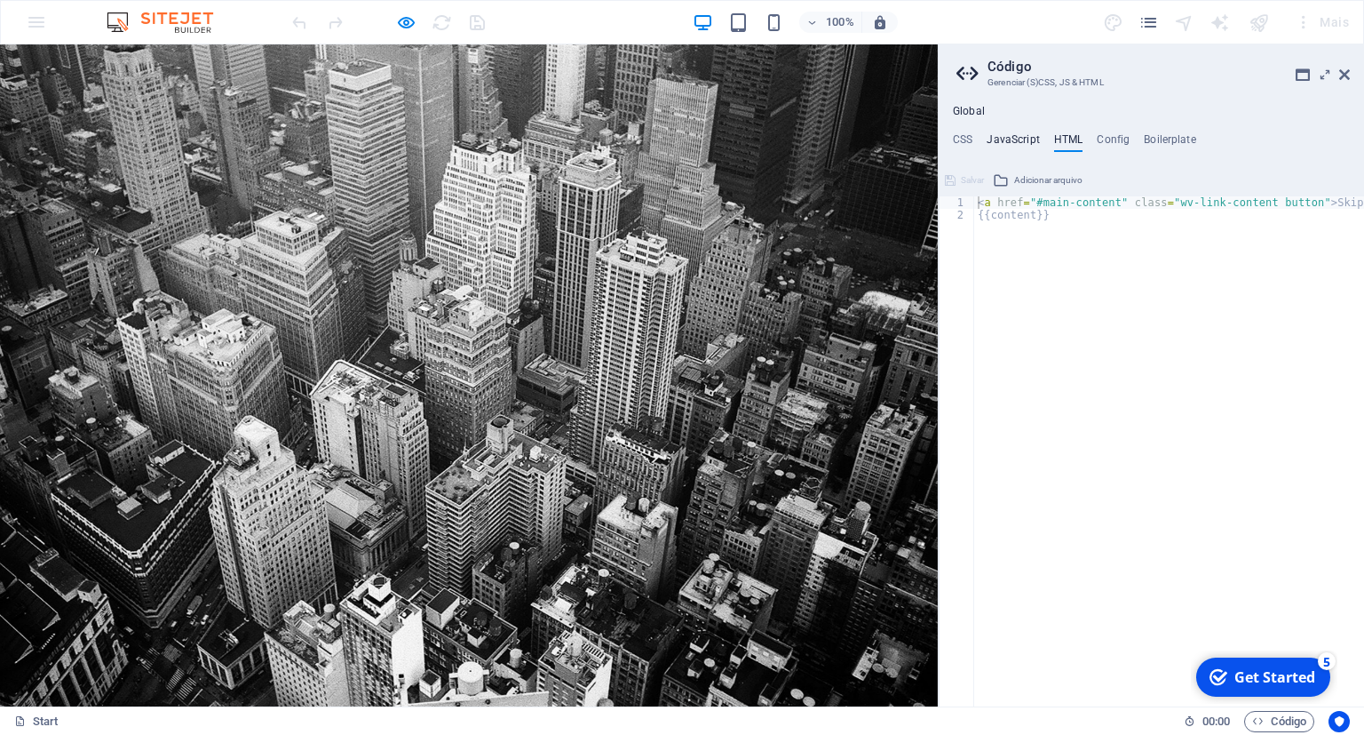
click at [1021, 138] on h4 "JavaScript" at bounding box center [1013, 143] width 52 height 20
type textarea "/* JS for preset "Menu V2" */"
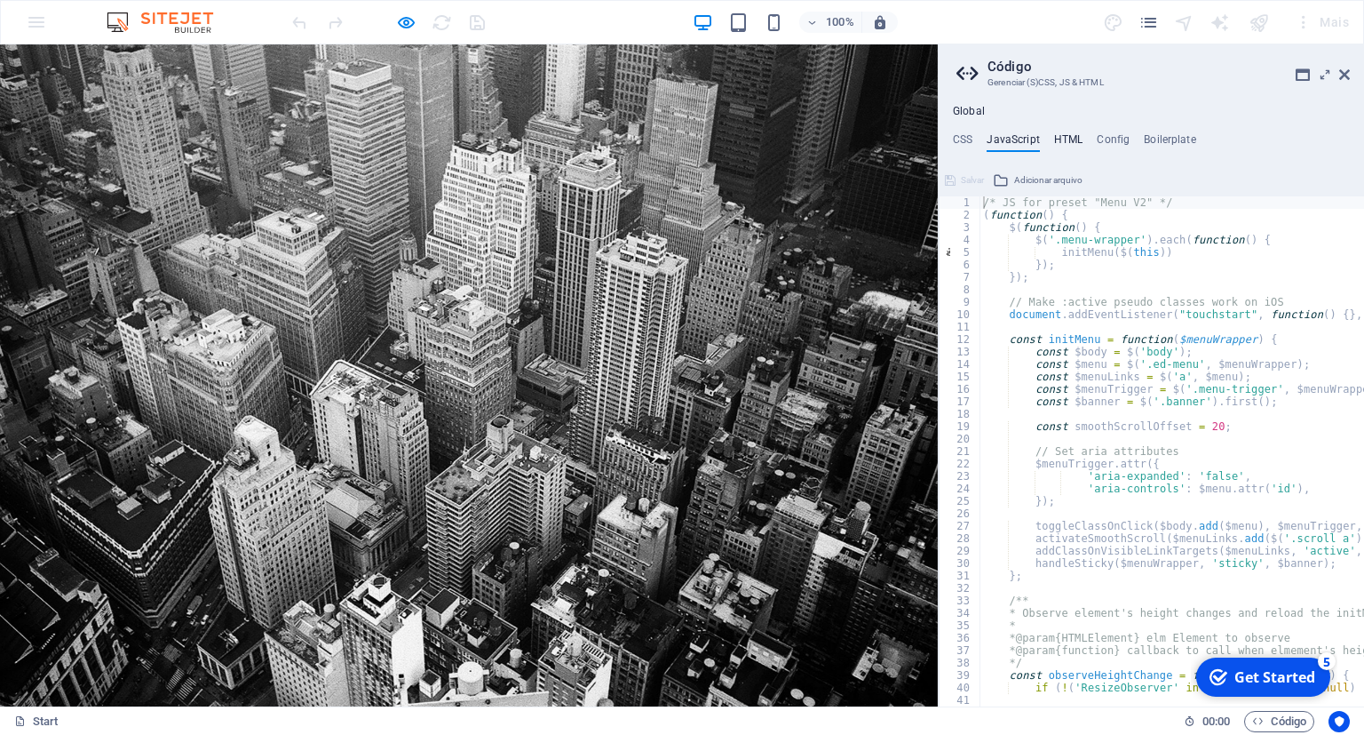
click at [1064, 146] on h4 "HTML" at bounding box center [1068, 143] width 29 height 20
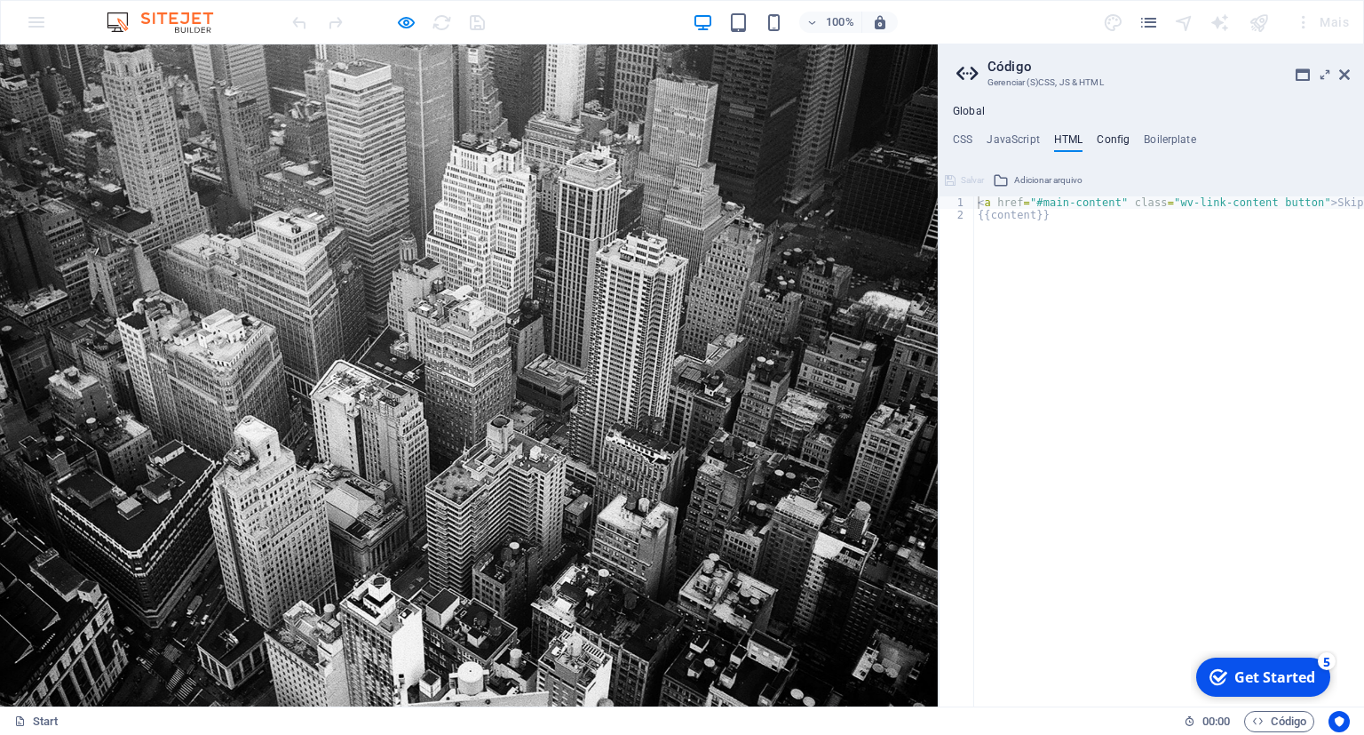
click at [1121, 138] on h4 "Config" at bounding box center [1113, 143] width 33 height 20
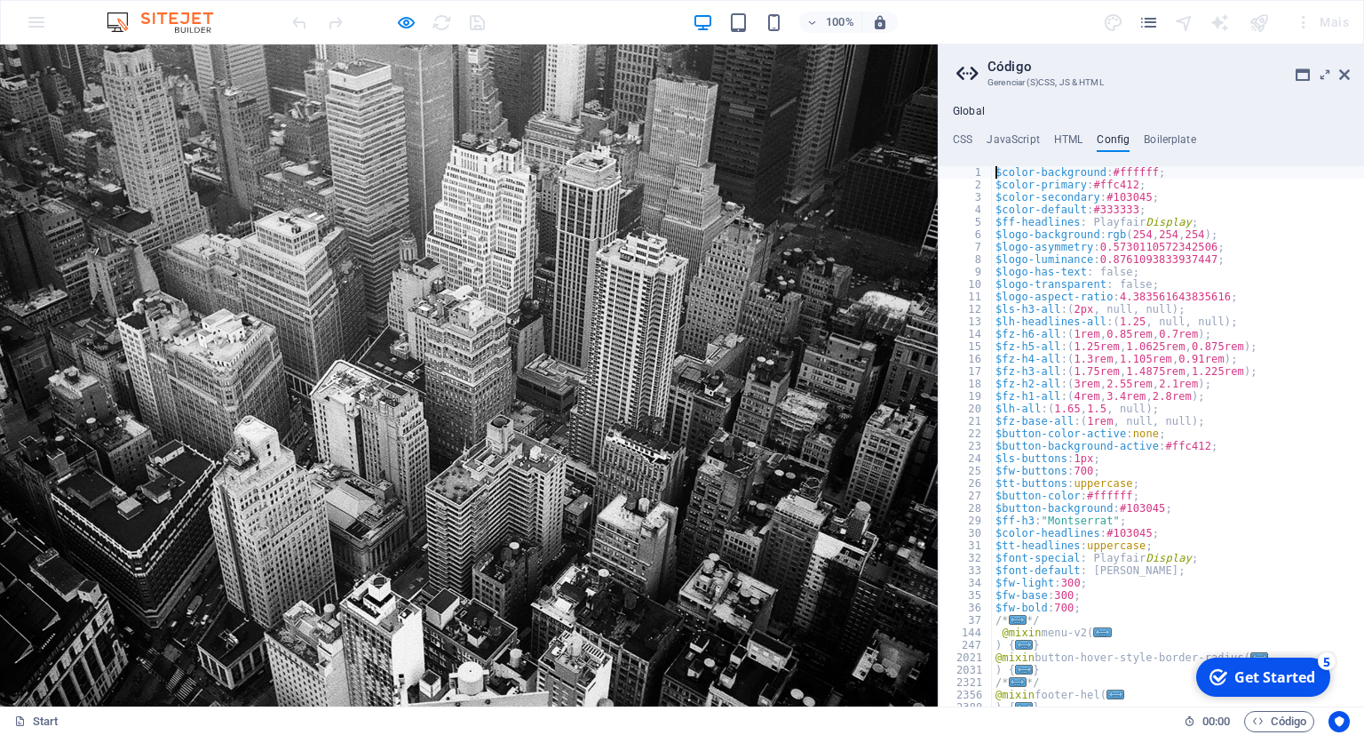
click at [1139, 204] on div "$color-background : #ffffff ; $color-primary : #ffc412 ; $color-secondary : #10…" at bounding box center [1178, 448] width 372 height 565
click at [1119, 183] on div "$color-background : #ffffff ; $color-primary : #ffc412 ; $color-secondary : #10…" at bounding box center [1178, 448] width 372 height 565
type textarea "$color-primary: #ffc412;"
click at [1119, 183] on div "$color-background : #ffffff ; $color-primary : #ffc412 ; $color-secondary : #10…" at bounding box center [1178, 448] width 372 height 565
